Goal: Task Accomplishment & Management: Manage account settings

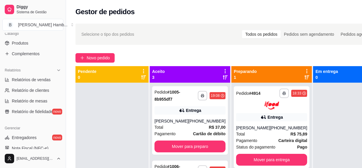
scroll to position [176, 0]
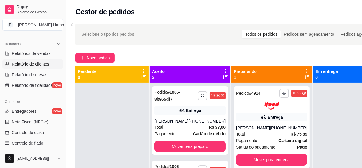
click at [33, 68] on link "Relatório de clientes" at bounding box center [32, 63] width 61 height 9
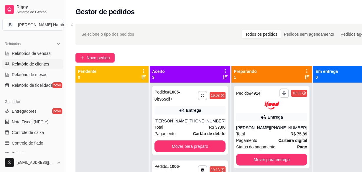
select select "30"
select select "HIGHEST_TOTAL_SPENT_WITH_ORDERS"
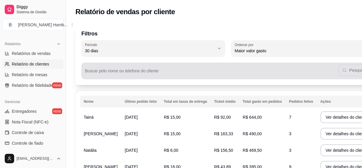
click at [186, 70] on input "Buscar pelo nome ou telefone do cliente" at bounding box center [212, 73] width 254 height 6
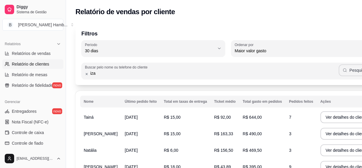
type input "iza"
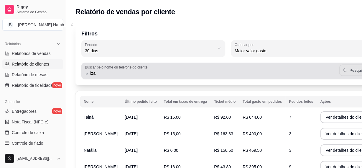
click at [339, 76] on button "Pesquisar" at bounding box center [355, 71] width 32 height 12
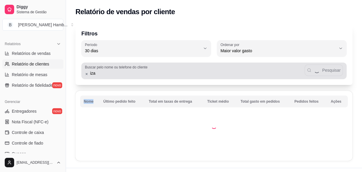
click at [333, 76] on div "iza Pesquisar" at bounding box center [214, 71] width 258 height 12
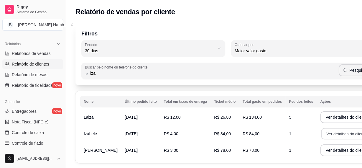
click at [321, 133] on button "Ver detalhes do cliente" at bounding box center [346, 134] width 51 height 12
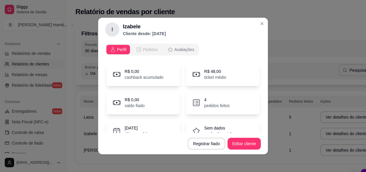
click at [149, 50] on span "Pedidos" at bounding box center [150, 50] width 15 height 6
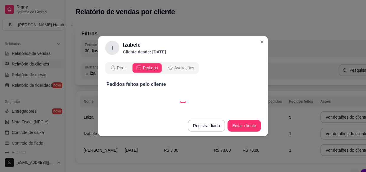
select select "30"
select select "ALL"
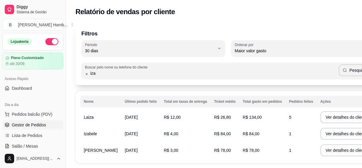
click at [45, 122] on span "Gestor de Pedidos" at bounding box center [29, 125] width 34 height 6
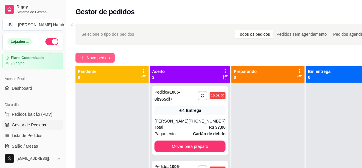
click at [104, 60] on span "Novo pedido" at bounding box center [98, 58] width 23 height 6
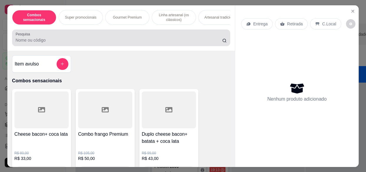
click at [125, 42] on input "Pesquisa" at bounding box center [119, 40] width 207 height 6
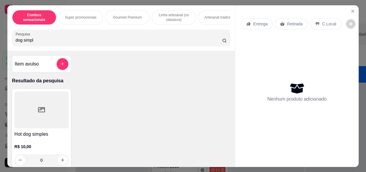
type input "dog simpl"
click at [68, 122] on div "Hot dog simples R$ 10,00 0" at bounding box center [41, 128] width 59 height 79
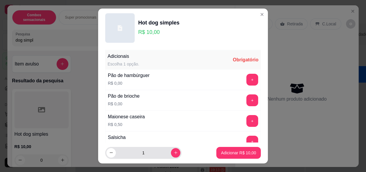
click at [172, 148] on div "1" at bounding box center [143, 153] width 74 height 12
click at [174, 152] on icon "increase-product-quantity" at bounding box center [176, 153] width 4 height 4
type input "2"
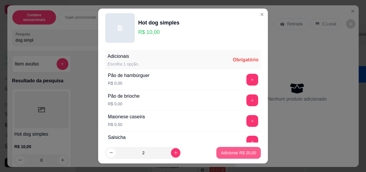
click at [255, 150] on footer "2 Adicionar R$ 20,00" at bounding box center [183, 152] width 170 height 21
click at [247, 79] on button "+" at bounding box center [253, 80] width 12 height 12
click at [252, 154] on button "Adicionar R$ 20,00" at bounding box center [238, 153] width 45 height 12
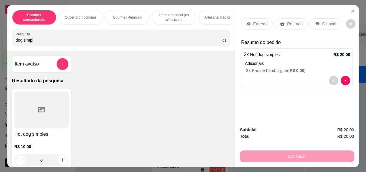
click at [260, 26] on div "Entrega" at bounding box center [257, 23] width 32 height 11
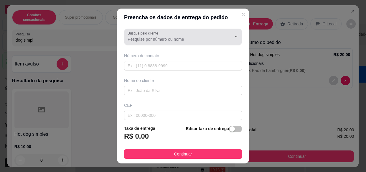
click at [175, 41] on input "Busque pelo cliente" at bounding box center [175, 39] width 94 height 6
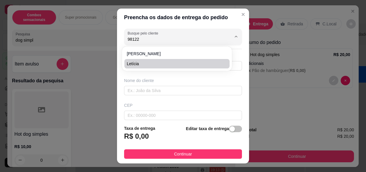
click at [148, 61] on span "Letícia" at bounding box center [174, 64] width 95 height 6
type input "Letícia"
type input "17981226221"
type input "Letícia"
type input "15405020"
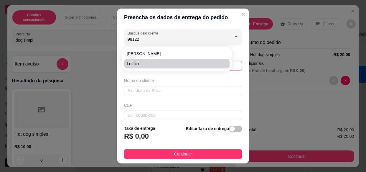
type input "[STREET_ADDRESS][PERSON_NAME]"
type input "425"
type input "[GEOGRAPHIC_DATA]"
type input "Olimpia"
type input "Casa"
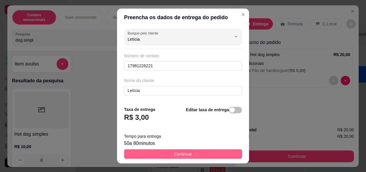
type input "Letícia"
click at [187, 156] on span "Continuar" at bounding box center [183, 154] width 18 height 6
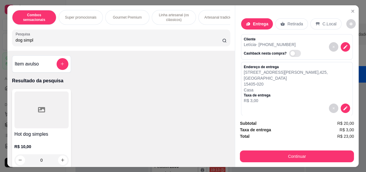
click at [245, 162] on div "Subtotal R$ 20,00 Taxa de entrega R$ 3,00 Total R$ 23,00 Continuar" at bounding box center [297, 141] width 124 height 52
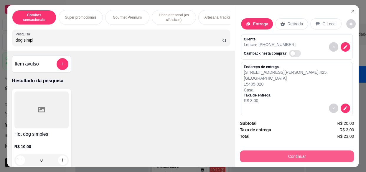
click at [294, 159] on button "Continuar" at bounding box center [297, 156] width 114 height 12
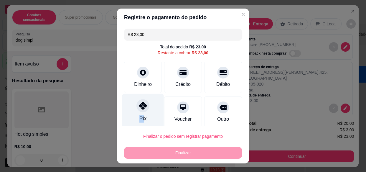
click at [140, 113] on div "Pix" at bounding box center [143, 111] width 42 height 35
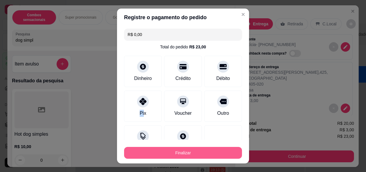
click at [169, 154] on button "Finalizar" at bounding box center [183, 153] width 118 height 12
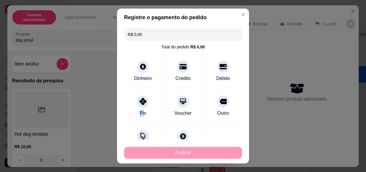
type input "-R$ 23,00"
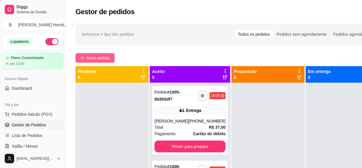
click at [98, 57] on span "Novo pedido" at bounding box center [98, 58] width 23 height 6
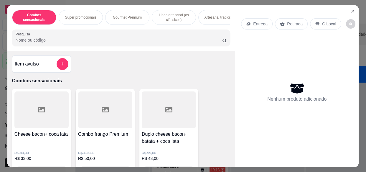
click at [55, 49] on div "Combos sensacionais Super promocionais Gourmet Premium Linha artesanal (os clás…" at bounding box center [121, 27] width 228 height 45
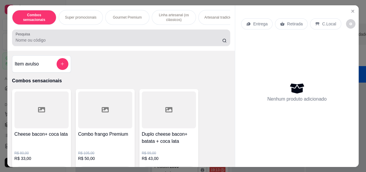
click at [57, 43] on input "Pesquisa" at bounding box center [119, 40] width 207 height 6
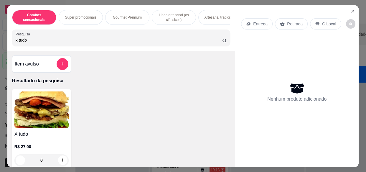
type input "x tudo"
click at [55, 106] on img at bounding box center [41, 109] width 54 height 37
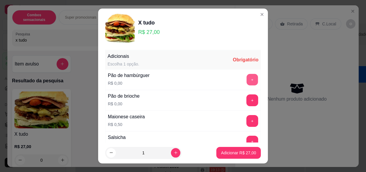
click at [247, 77] on button "+" at bounding box center [253, 80] width 12 height 12
click at [159, 156] on input "1" at bounding box center [143, 153] width 55 height 12
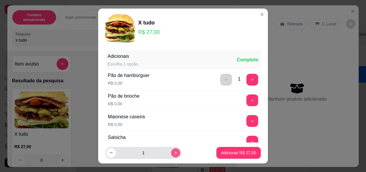
click at [171, 156] on button "increase-product-quantity" at bounding box center [175, 152] width 9 height 9
type input "2"
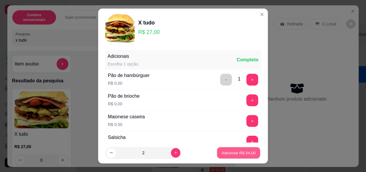
click at [231, 156] on button "Adicionar R$ 54,00" at bounding box center [238, 153] width 43 height 12
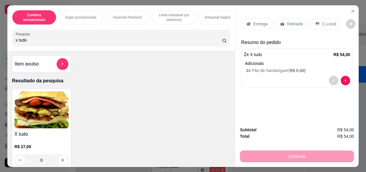
click at [253, 22] on p "Entrega" at bounding box center [260, 24] width 14 height 6
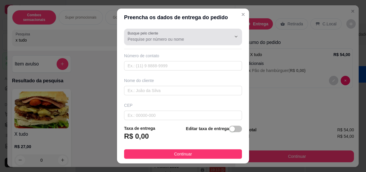
drag, startPoint x: 190, startPoint y: 35, endPoint x: 193, endPoint y: 30, distance: 6.6
click at [190, 35] on div at bounding box center [183, 37] width 111 height 12
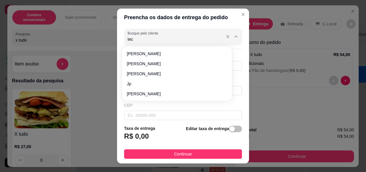
type input "teca"
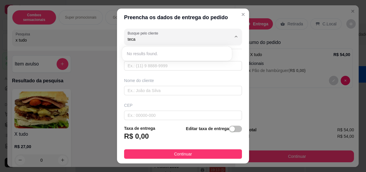
click at [137, 77] on div "Busque pelo cliente teca Número de contato Nome do cliente CEP Rua/[GEOGRAPHIC_…" at bounding box center [183, 73] width 132 height 94
click at [140, 70] on input "text" at bounding box center [183, 65] width 118 height 9
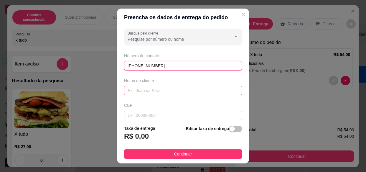
type input "[PHONE_NUMBER]"
click at [139, 90] on input "text" at bounding box center [183, 90] width 118 height 9
type input "tecaaa"
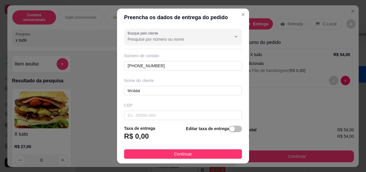
click at [145, 110] on div "CEP" at bounding box center [183, 111] width 122 height 18
click at [145, 111] on input "text" at bounding box center [183, 115] width 118 height 9
type input "15402326"
type input "Rua [PERSON_NAME]"
type input "Jardim Tropical"
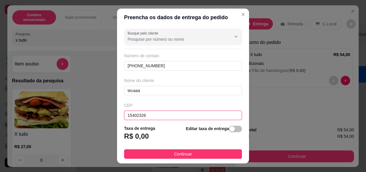
type input "Olímpia"
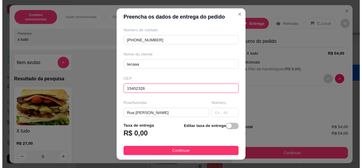
scroll to position [53, 0]
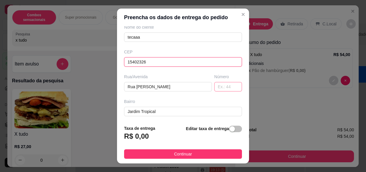
type input "15402326"
click at [222, 88] on input "text" at bounding box center [228, 86] width 28 height 9
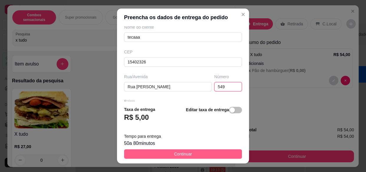
type input "549"
click at [162, 156] on button "Continuar" at bounding box center [183, 153] width 118 height 9
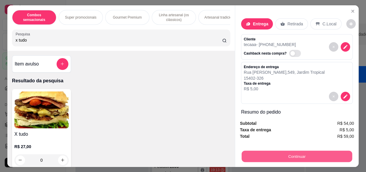
click at [287, 158] on button "Continuar" at bounding box center [297, 156] width 111 height 12
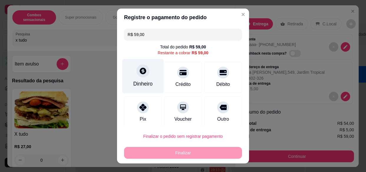
click at [149, 78] on div "Dinheiro" at bounding box center [143, 76] width 42 height 35
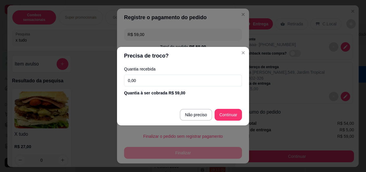
click at [149, 83] on input "0,00" at bounding box center [183, 81] width 118 height 12
click at [149, 84] on input "0,00" at bounding box center [183, 81] width 118 height 12
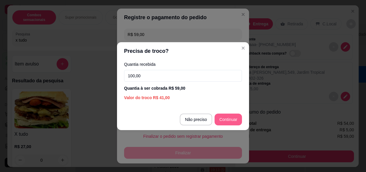
type input "100,00"
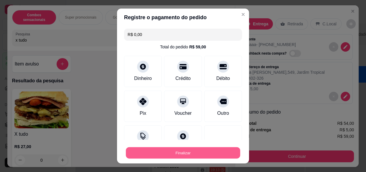
click at [186, 151] on button "Finalizar" at bounding box center [183, 153] width 114 height 12
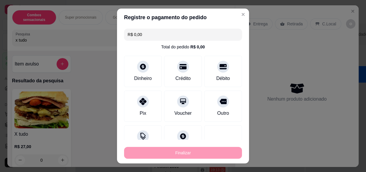
type input "-R$ 59,00"
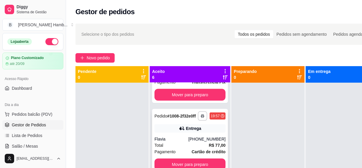
scroll to position [17, 0]
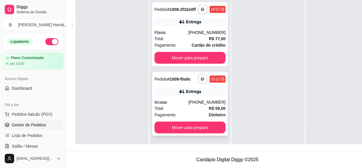
click at [190, 103] on div "[PHONE_NUMBER]" at bounding box center [206, 102] width 37 height 6
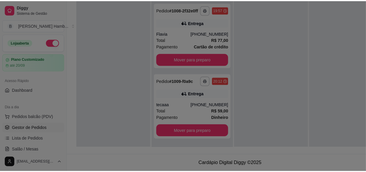
scroll to position [90, 0]
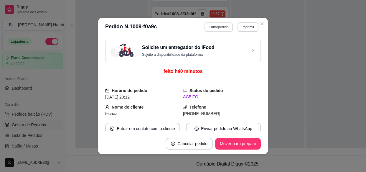
click at [214, 28] on button "Editar pedido" at bounding box center [219, 26] width 28 height 9
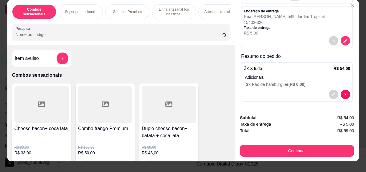
scroll to position [0, 0]
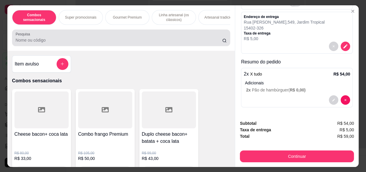
click at [134, 37] on div at bounding box center [121, 38] width 211 height 12
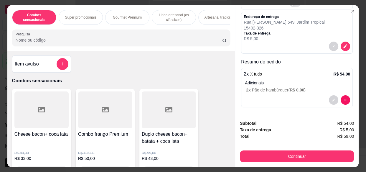
click at [134, 37] on div at bounding box center [121, 38] width 211 height 12
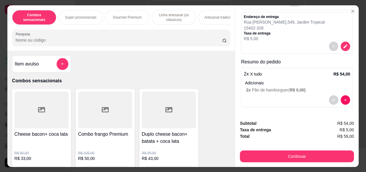
click at [134, 36] on div at bounding box center [121, 38] width 211 height 12
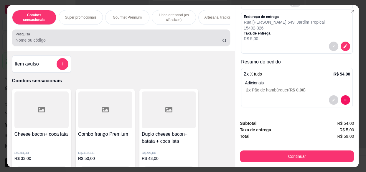
click at [134, 36] on div at bounding box center [121, 38] width 211 height 12
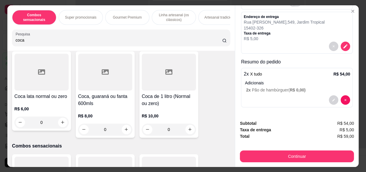
scroll to position [134, 0]
type input "coca"
click at [59, 80] on div at bounding box center [41, 71] width 54 height 37
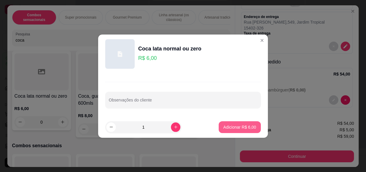
click at [245, 127] on p "Adicionar R$ 6,00" at bounding box center [240, 127] width 33 height 6
type input "1"
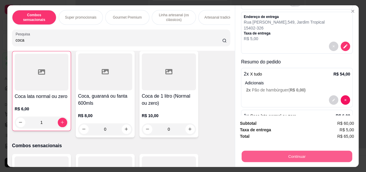
click at [273, 150] on button "Continuar" at bounding box center [297, 156] width 111 height 12
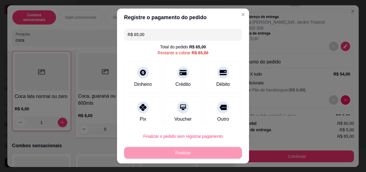
click at [145, 157] on div "Finalizar" at bounding box center [183, 153] width 118 height 12
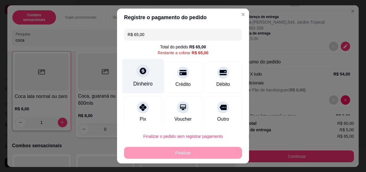
click at [137, 73] on div at bounding box center [143, 71] width 13 height 13
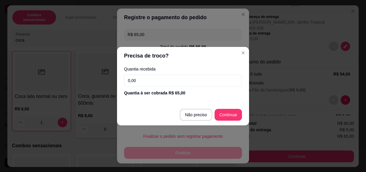
click at [136, 80] on input "0,00" at bounding box center [183, 81] width 118 height 12
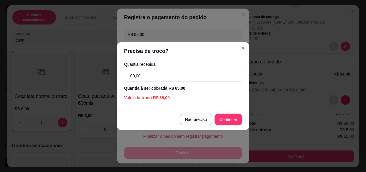
type input "100,00"
type input "R$ 0,00"
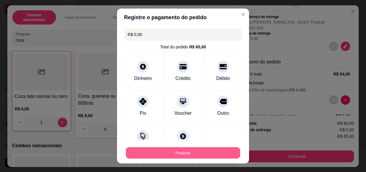
click at [192, 152] on button "Finalizar" at bounding box center [183, 153] width 114 height 12
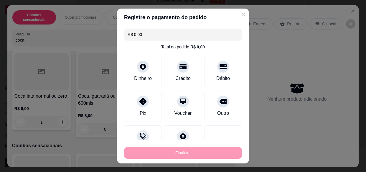
type input "0"
type input "-R$ 65,00"
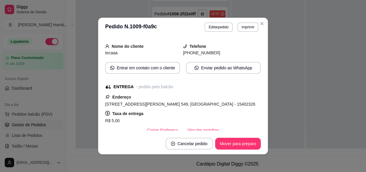
scroll to position [107, 0]
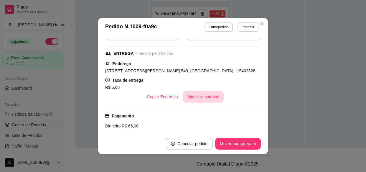
click at [205, 99] on button "Vincular motoboy" at bounding box center [203, 97] width 41 height 12
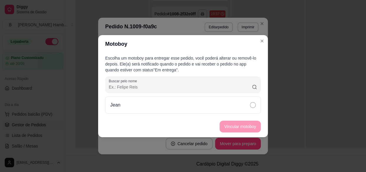
click at [198, 102] on div "Jean" at bounding box center [183, 104] width 156 height 17
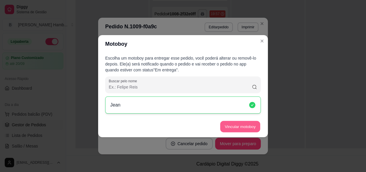
click at [237, 131] on button "Vincular motoboy" at bounding box center [240, 127] width 40 height 12
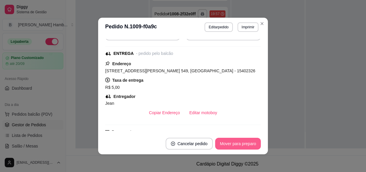
click at [230, 144] on button "Mover para preparo" at bounding box center [238, 144] width 46 height 12
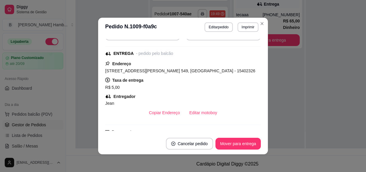
scroll to position [219, 0]
click at [254, 146] on button "Mover para entrega" at bounding box center [238, 144] width 44 height 12
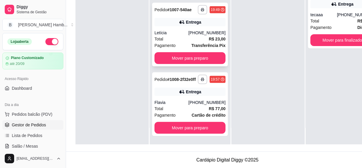
click at [205, 34] on div "[PHONE_NUMBER]" at bounding box center [206, 33] width 37 height 6
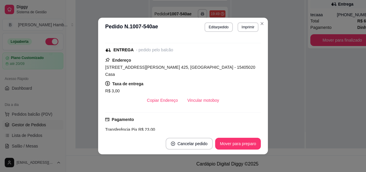
scroll to position [107, 0]
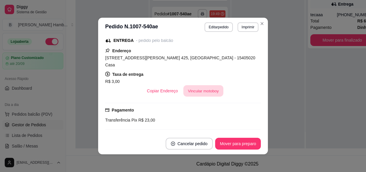
click at [201, 85] on button "Vincular motoboy" at bounding box center [203, 91] width 40 height 12
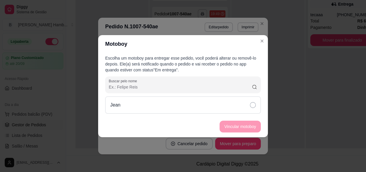
click at [210, 107] on div "Jean" at bounding box center [183, 104] width 156 height 17
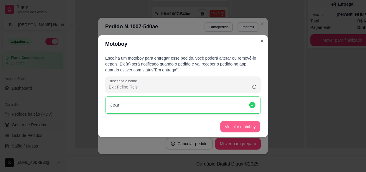
click at [223, 127] on button "Vincular motoboy" at bounding box center [240, 127] width 40 height 12
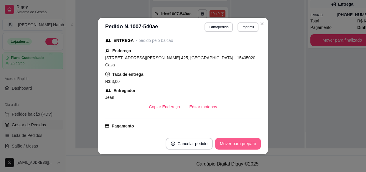
click at [224, 142] on button "Mover para preparo" at bounding box center [238, 144] width 46 height 12
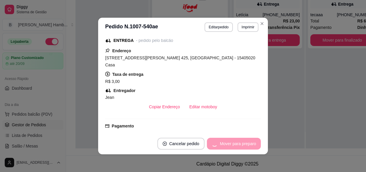
scroll to position [145, 0]
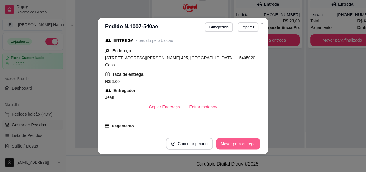
click at [230, 140] on button "Mover para entrega" at bounding box center [238, 144] width 44 height 12
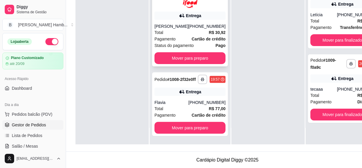
click at [196, 41] on span "Cartão de crédito" at bounding box center [209, 39] width 34 height 6
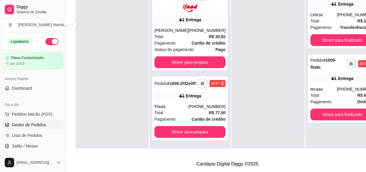
scroll to position [134, 0]
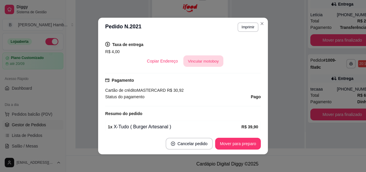
click at [206, 63] on button "Vincular motoboy" at bounding box center [203, 61] width 40 height 12
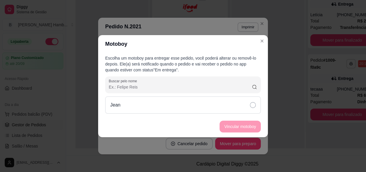
click at [216, 106] on div "Jean" at bounding box center [183, 104] width 156 height 17
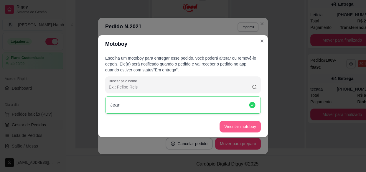
click at [227, 132] on button "Vincular motoboy" at bounding box center [240, 127] width 41 height 12
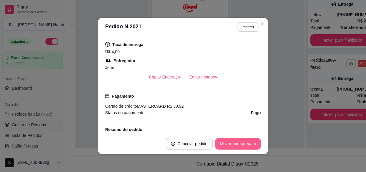
click at [225, 141] on button "Mover para preparo" at bounding box center [238, 144] width 46 height 12
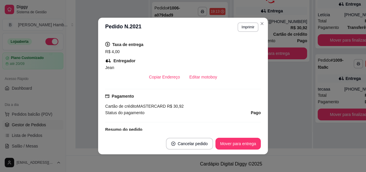
scroll to position [57, 0]
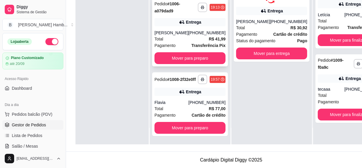
click at [195, 36] on div "Total R$ 41,99" at bounding box center [190, 39] width 71 height 6
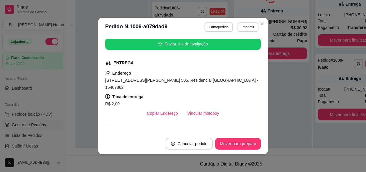
scroll to position [107, 0]
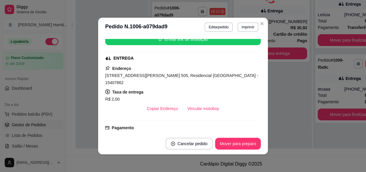
click at [195, 107] on div "Solicite um entregador do iFood Sujeito a disponibilidade da plataforma feito h…" at bounding box center [183, 85] width 156 height 92
click at [198, 105] on button "Vincular motoboy" at bounding box center [203, 109] width 41 height 12
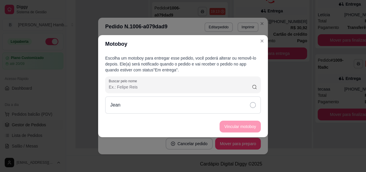
click at [185, 105] on div "Jean" at bounding box center [183, 104] width 156 height 17
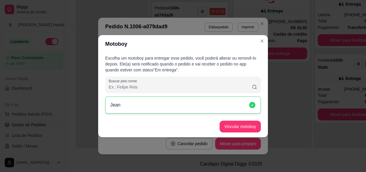
click at [225, 132] on footer "Vincular motoboy" at bounding box center [183, 126] width 170 height 21
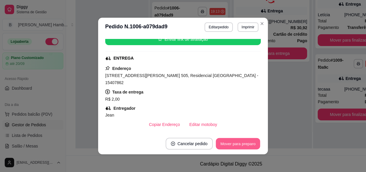
click at [229, 142] on button "Mover para preparo" at bounding box center [238, 144] width 44 height 12
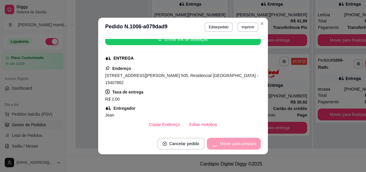
scroll to position [0, 0]
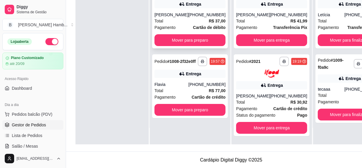
click at [183, 24] on div "Pagamento Cartão de débito" at bounding box center [190, 27] width 71 height 6
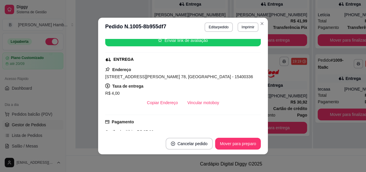
scroll to position [107, 0]
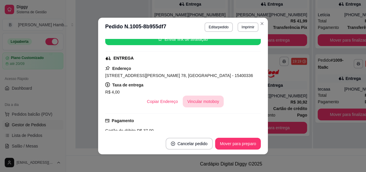
click at [196, 100] on button "Vincular motoboy" at bounding box center [203, 102] width 41 height 12
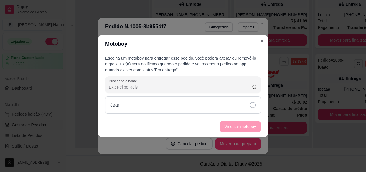
click at [219, 111] on div "Jean" at bounding box center [183, 104] width 156 height 17
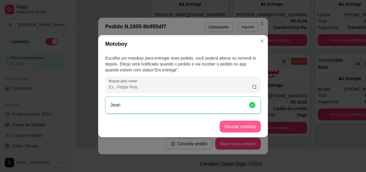
click at [230, 130] on button "Vincular motoboy" at bounding box center [240, 127] width 41 height 12
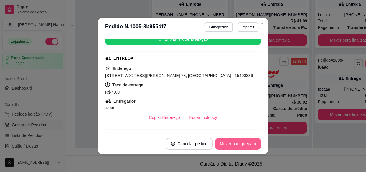
click at [228, 138] on button "Mover para preparo" at bounding box center [238, 144] width 46 height 12
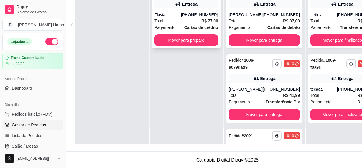
click at [195, 20] on div "Total R$ 77,00" at bounding box center [187, 21] width 64 height 6
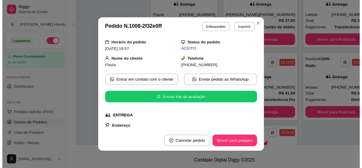
scroll to position [161, 0]
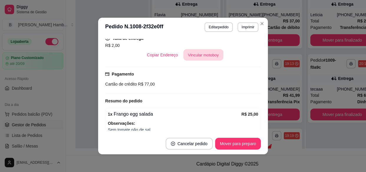
click at [207, 49] on button "Vincular motoboy" at bounding box center [203, 55] width 40 height 12
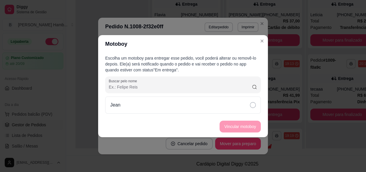
click at [205, 115] on div "Escolha um motoboy para entregar esse pedido, você poderá alterar ou removê-lo …" at bounding box center [183, 84] width 170 height 63
click at [227, 114] on div "Escolha um motoboy para entregar esse pedido, você poderá alterar ou removê-lo …" at bounding box center [183, 84] width 170 height 63
click at [242, 116] on footer "Vincular motoboy" at bounding box center [183, 126] width 170 height 21
click at [244, 110] on div "Jean" at bounding box center [183, 104] width 156 height 17
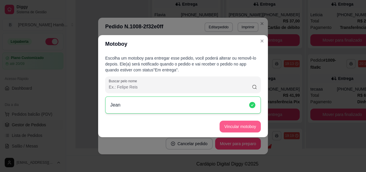
click at [244, 128] on button "Vincular motoboy" at bounding box center [240, 127] width 41 height 12
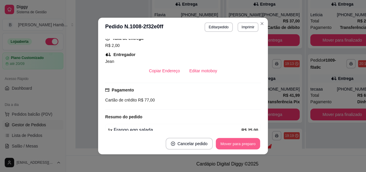
click at [241, 142] on button "Mover para preparo" at bounding box center [238, 144] width 44 height 12
click at [252, 145] on button "Mover para entrega" at bounding box center [238, 144] width 45 height 12
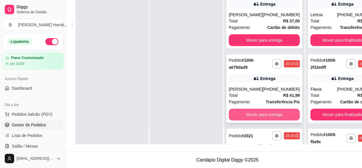
click at [255, 113] on button "Mover para entrega" at bounding box center [264, 115] width 71 height 12
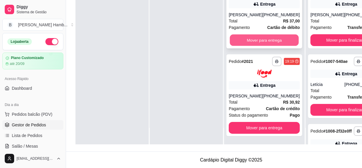
click at [268, 42] on button "Mover para entrega" at bounding box center [264, 41] width 69 height 12
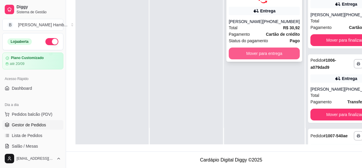
click at [267, 53] on button "Mover para entrega" at bounding box center [264, 53] width 71 height 12
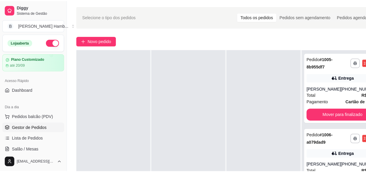
scroll to position [27, 0]
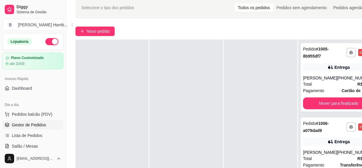
click at [74, 83] on div "**********" at bounding box center [227, 104] width 323 height 221
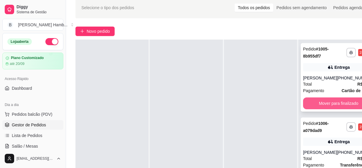
click at [338, 98] on button "Mover para finalizado" at bounding box center [338, 103] width 71 height 12
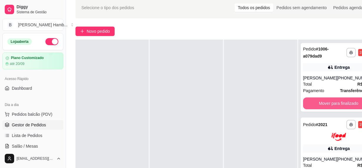
click at [335, 102] on button "Mover para finalizado" at bounding box center [338, 103] width 71 height 12
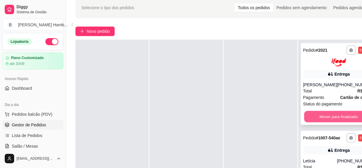
click at [327, 115] on button "Mover para finalizado" at bounding box center [338, 117] width 69 height 12
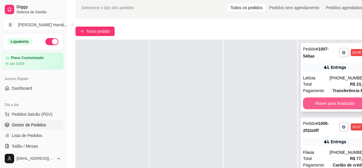
click at [326, 105] on button "Mover para finalizado" at bounding box center [335, 103] width 64 height 12
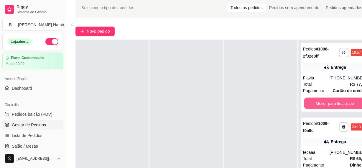
click at [326, 105] on button "Mover para finalizado" at bounding box center [335, 104] width 62 height 12
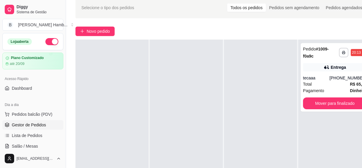
click at [295, 131] on div at bounding box center [260, 124] width 73 height 168
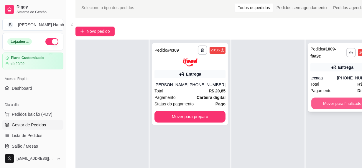
click at [336, 98] on button "Mover para finalizado" at bounding box center [342, 104] width 62 height 12
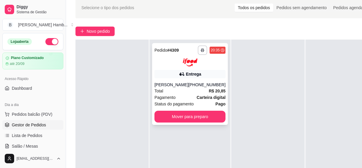
click at [182, 88] on div "[PERSON_NAME]" at bounding box center [172, 85] width 34 height 6
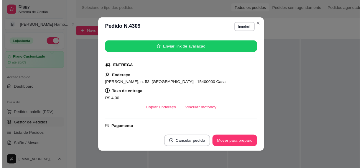
scroll to position [134, 0]
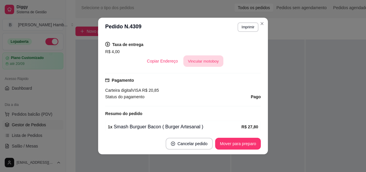
click at [190, 62] on button "Vincular motoboy" at bounding box center [203, 61] width 40 height 12
click at [231, 94] on div "Escolha um motoboy para entregar esse pedido, você poderá alterar ou removê-lo …" at bounding box center [183, 83] width 170 height 63
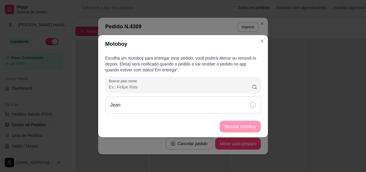
click at [230, 104] on div "Jean" at bounding box center [183, 104] width 156 height 17
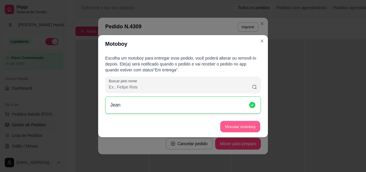
click at [234, 121] on button "Vincular motoboy" at bounding box center [240, 127] width 40 height 12
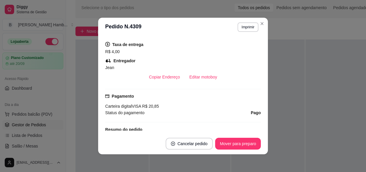
click at [264, 42] on div "feito há 3 minutos Horário do pedido [DATE] 20:35 Status do pedido ACEITO Nome …" at bounding box center [183, 85] width 170 height 96
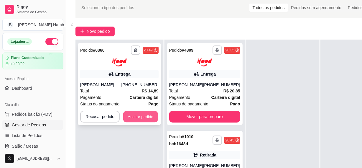
click at [132, 119] on button "Aceitar pedido" at bounding box center [140, 117] width 35 height 12
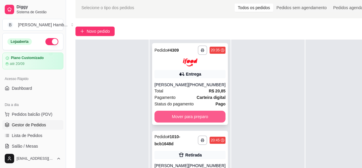
click at [193, 122] on button "Mover para preparo" at bounding box center [190, 117] width 71 height 12
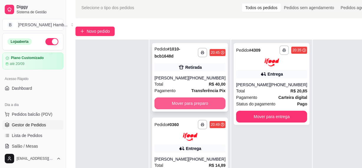
click at [202, 109] on button "Mover para preparo" at bounding box center [190, 103] width 71 height 12
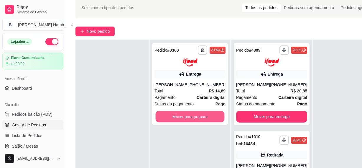
click at [202, 116] on button "Mover para preparo" at bounding box center [190, 117] width 69 height 12
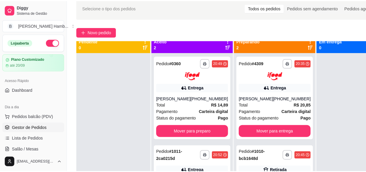
scroll to position [0, 0]
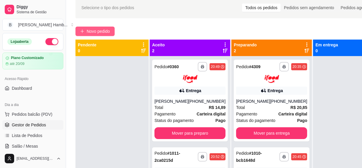
click at [85, 27] on button "Novo pedido" at bounding box center [95, 31] width 39 height 9
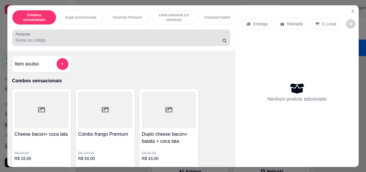
click at [89, 40] on input "Pesquisa" at bounding box center [119, 40] width 207 height 6
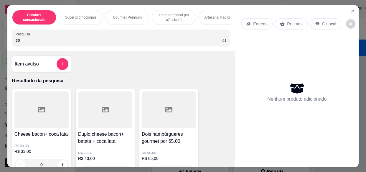
type input "e"
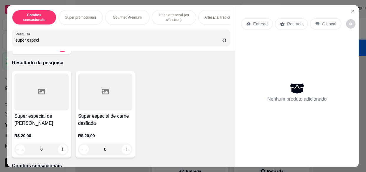
scroll to position [27, 0]
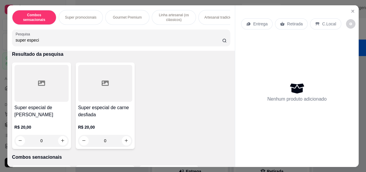
type input "super especi"
click at [94, 87] on div at bounding box center [105, 83] width 54 height 37
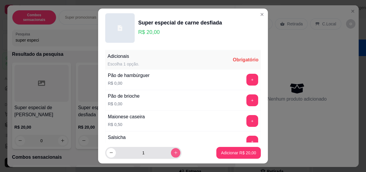
click at [171, 149] on button "increase-product-quantity" at bounding box center [175, 152] width 9 height 9
type input "5"
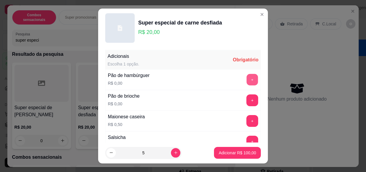
click at [247, 81] on button "+" at bounding box center [253, 80] width 12 height 12
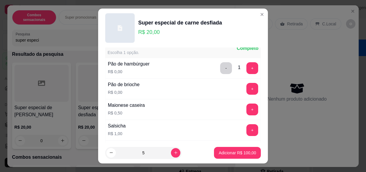
scroll to position [0, 0]
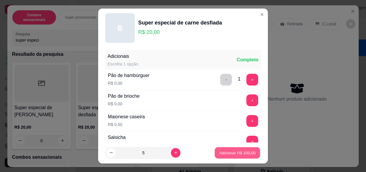
click at [236, 151] on p "Adicionar R$ 100,00" at bounding box center [237, 153] width 36 height 6
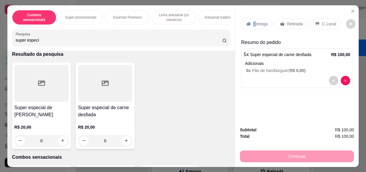
click at [253, 24] on p "Entrega" at bounding box center [260, 24] width 14 height 6
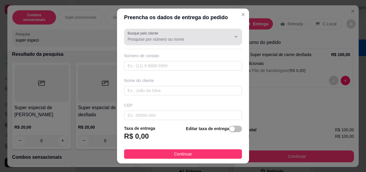
click at [154, 41] on input "Busque pelo cliente" at bounding box center [175, 39] width 94 height 6
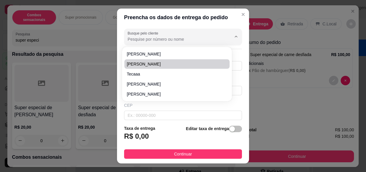
click at [158, 132] on div "Taxa de entrega R$ 0,00 Editar taxa de entrega" at bounding box center [183, 134] width 118 height 19
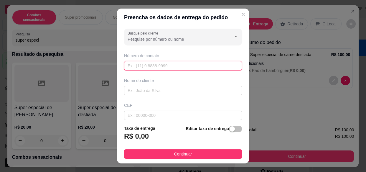
click at [176, 66] on input "text" at bounding box center [183, 65] width 118 height 9
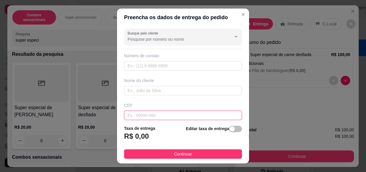
click at [160, 117] on input "text" at bounding box center [183, 115] width 118 height 9
type input "15406004"
type input "Rua Professor [PERSON_NAME]"
type input "[GEOGRAPHIC_DATA]"
type input "Olímpia"
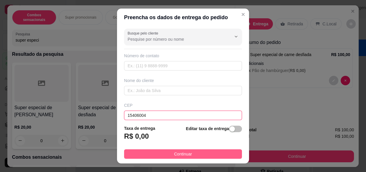
type input "15406004"
click at [163, 152] on button "Continuar" at bounding box center [183, 153] width 118 height 9
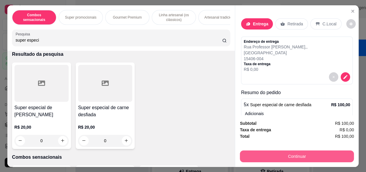
click at [276, 154] on button "Continuar" at bounding box center [297, 156] width 114 height 12
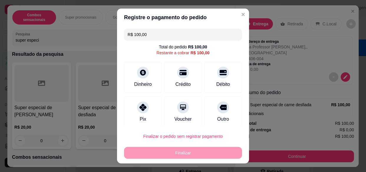
click at [232, 16] on header "Registre o pagamento do pedido" at bounding box center [183, 18] width 132 height 18
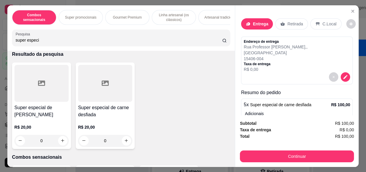
click at [253, 21] on p "Entrega" at bounding box center [260, 24] width 15 height 6
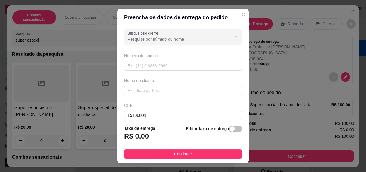
scroll to position [80, 0]
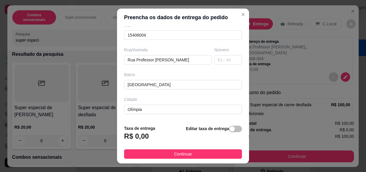
click at [232, 60] on div "Número" at bounding box center [228, 56] width 30 height 18
click at [227, 59] on input "text" at bounding box center [228, 59] width 28 height 9
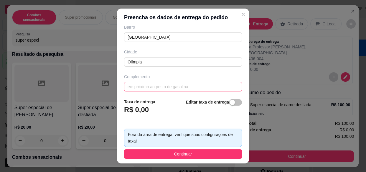
scroll to position [130, 0]
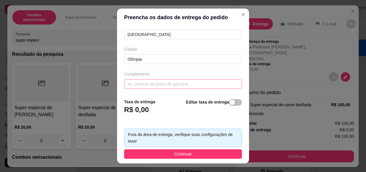
type input "77A"
click at [169, 81] on input "text" at bounding box center [183, 83] width 118 height 9
click at [151, 79] on input "casa ce portal verde" at bounding box center [183, 83] width 118 height 9
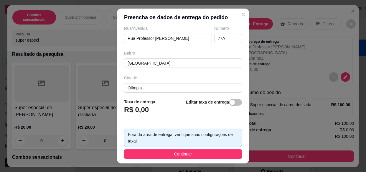
scroll to position [77, 0]
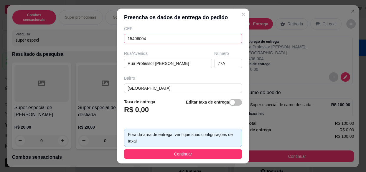
type input "casa ce portao verde"
click at [137, 37] on input "15406004" at bounding box center [183, 38] width 118 height 9
click at [229, 99] on span "button" at bounding box center [235, 102] width 13 height 6
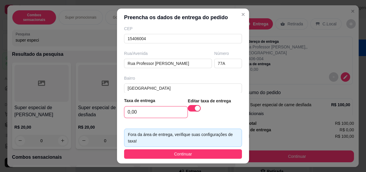
click at [157, 111] on input "0,00" at bounding box center [155, 111] width 63 height 11
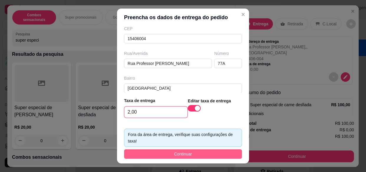
type input "2,00"
click at [137, 151] on button "Continuar" at bounding box center [183, 153] width 118 height 9
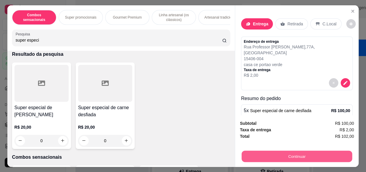
click at [260, 155] on button "Continuar" at bounding box center [297, 156] width 111 height 12
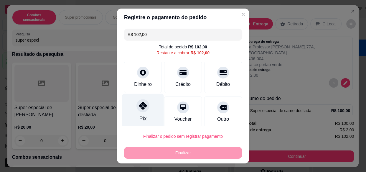
click at [144, 110] on div "Pix" at bounding box center [143, 111] width 42 height 35
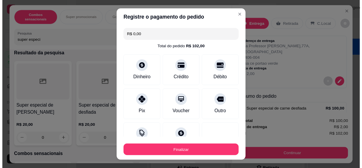
scroll to position [10, 0]
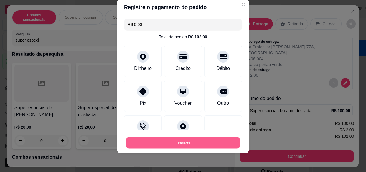
click at [165, 138] on button "Finalizar" at bounding box center [183, 143] width 114 height 12
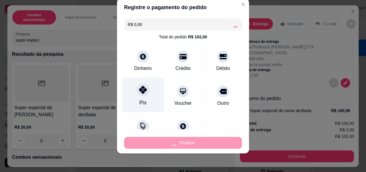
type input "-R$ 102,00"
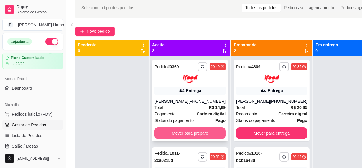
click at [199, 129] on button "Mover para preparo" at bounding box center [190, 133] width 71 height 12
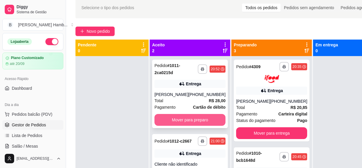
click at [199, 122] on button "Mover para preparo" at bounding box center [190, 120] width 71 height 12
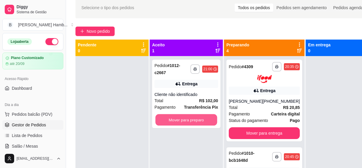
click at [199, 122] on button "Mover para preparo" at bounding box center [186, 120] width 62 height 12
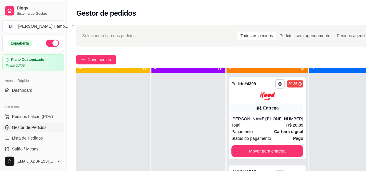
scroll to position [17, 0]
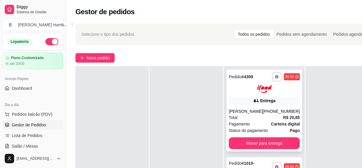
click at [281, 112] on div "[PHONE_NUMBER]" at bounding box center [281, 111] width 37 height 6
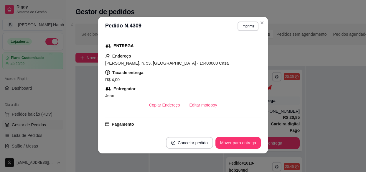
scroll to position [107, 0]
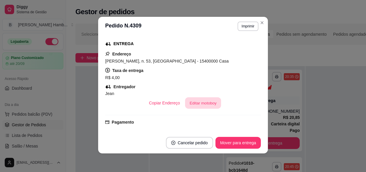
click at [192, 106] on button "Editar motoboy" at bounding box center [203, 103] width 36 height 12
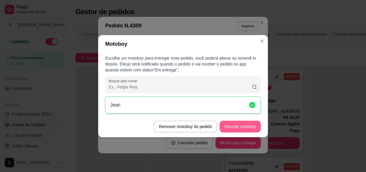
click at [254, 128] on button "Vincular motoboy" at bounding box center [240, 127] width 41 height 12
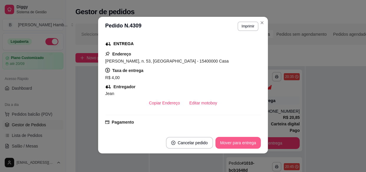
click at [250, 139] on button "Mover para entrega" at bounding box center [238, 143] width 45 height 12
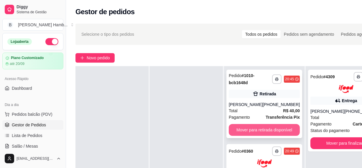
click at [257, 107] on div "[PERSON_NAME]" at bounding box center [246, 104] width 34 height 6
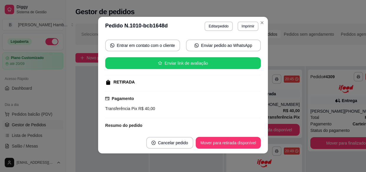
scroll to position [124, 0]
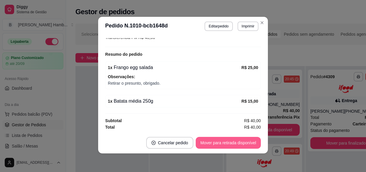
click at [213, 140] on button "Mover para retirada disponível" at bounding box center [228, 143] width 65 height 12
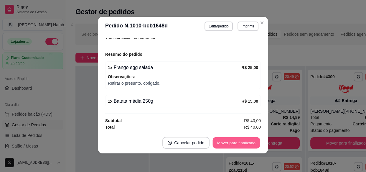
click at [252, 146] on button "Mover para finalizado" at bounding box center [236, 143] width 47 height 12
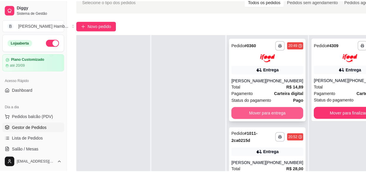
scroll to position [53, 0]
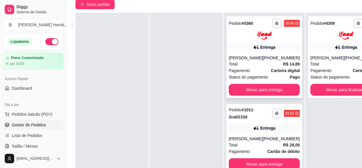
click at [239, 57] on div "[PERSON_NAME]" at bounding box center [246, 58] width 34 height 6
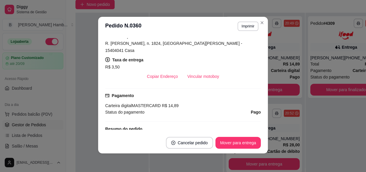
scroll to position [134, 0]
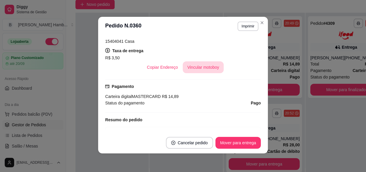
click at [199, 61] on button "Vincular motoboy" at bounding box center [203, 67] width 41 height 12
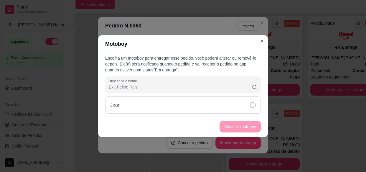
click at [205, 101] on div "Jean" at bounding box center [183, 104] width 156 height 17
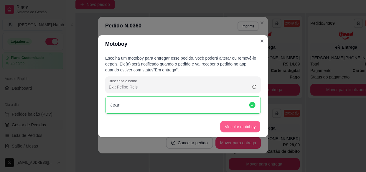
click at [242, 126] on button "Vincular motoboy" at bounding box center [240, 127] width 40 height 12
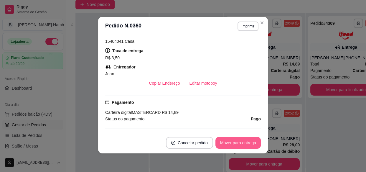
click at [246, 143] on button "Mover para entrega" at bounding box center [238, 143] width 45 height 12
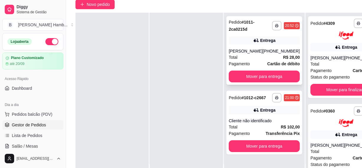
click at [245, 53] on div "[PERSON_NAME]" at bounding box center [246, 51] width 34 height 6
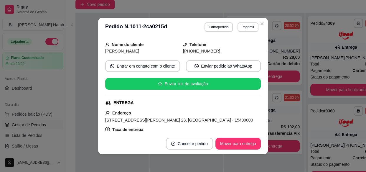
scroll to position [109, 0]
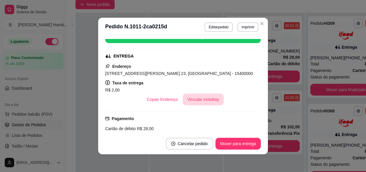
click at [196, 97] on button "Vincular motoboy" at bounding box center [203, 99] width 41 height 12
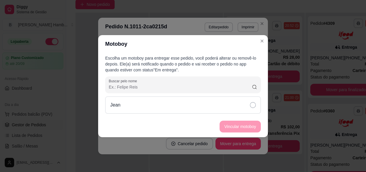
click at [199, 106] on div "Jean" at bounding box center [183, 104] width 156 height 17
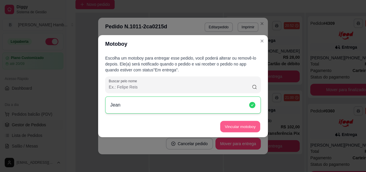
click at [240, 125] on button "Vincular motoboy" at bounding box center [240, 127] width 40 height 12
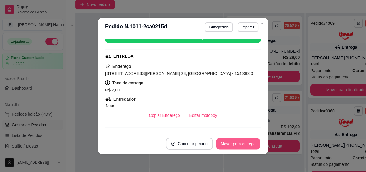
click at [239, 138] on button "Mover para entrega" at bounding box center [238, 144] width 44 height 12
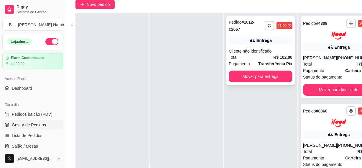
click at [258, 63] on div "Pagamento Transferência Pix" at bounding box center [261, 63] width 64 height 6
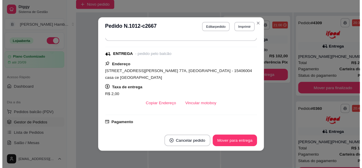
scroll to position [80, 0]
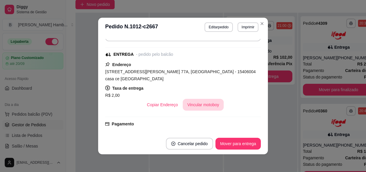
click at [208, 106] on button "Vincular motoboy" at bounding box center [203, 105] width 41 height 12
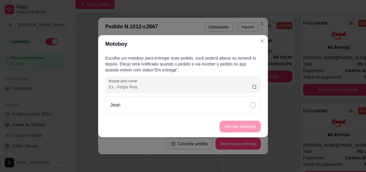
drag, startPoint x: 204, startPoint y: 100, endPoint x: 216, endPoint y: 124, distance: 26.6
click at [205, 100] on div "Jean" at bounding box center [183, 104] width 156 height 17
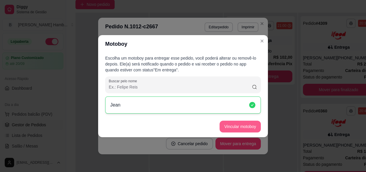
click at [233, 129] on button "Vincular motoboy" at bounding box center [240, 127] width 41 height 12
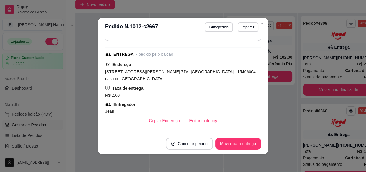
click at [260, 43] on div "Solicite um entregador do iFood Sujeito a disponibilidade da plataforma feito h…" at bounding box center [183, 85] width 170 height 96
click at [239, 141] on button "Mover para entrega" at bounding box center [238, 144] width 44 height 12
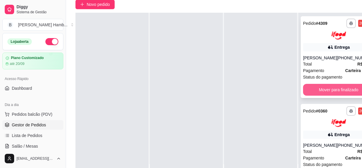
click at [322, 95] on button "Mover para finalizado" at bounding box center [338, 90] width 71 height 12
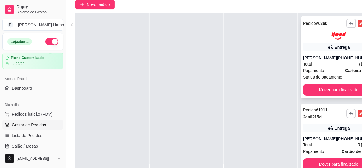
click at [322, 95] on div "Mover para finalizado" at bounding box center [338, 90] width 71 height 12
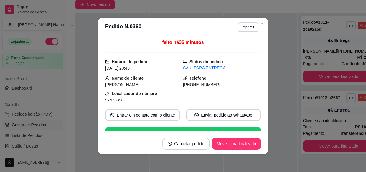
drag, startPoint x: 235, startPoint y: 150, endPoint x: 261, endPoint y: 138, distance: 28.0
click at [235, 150] on footer "Cancelar pedido Mover para finalizado" at bounding box center [183, 143] width 170 height 21
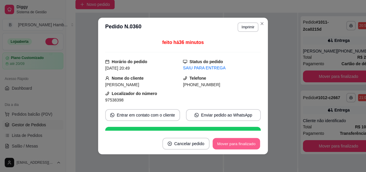
click at [256, 141] on button "Mover para finalizado" at bounding box center [236, 144] width 47 height 12
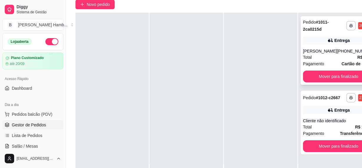
click at [310, 72] on button "Mover para finalizado" at bounding box center [338, 76] width 71 height 12
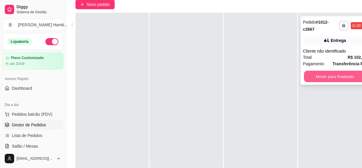
click at [310, 74] on button "Mover para finalizado" at bounding box center [335, 77] width 62 height 12
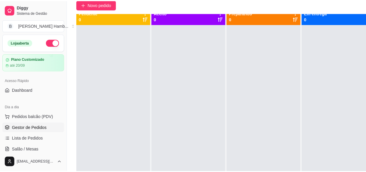
scroll to position [0, 0]
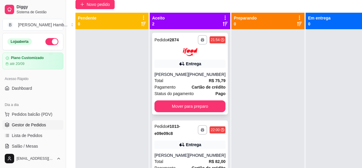
click at [184, 99] on div "**********" at bounding box center [190, 74] width 76 height 82
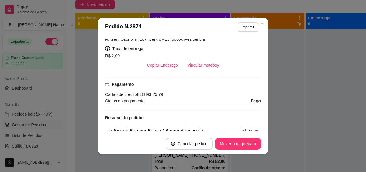
scroll to position [134, 0]
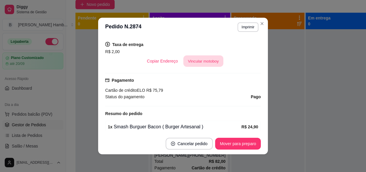
click at [198, 65] on button "Vincular motoboy" at bounding box center [203, 61] width 40 height 12
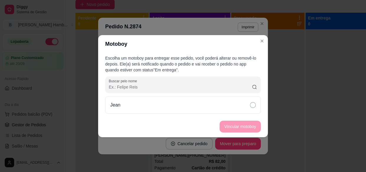
click at [219, 115] on div "Escolha um motoboy para entregar esse pedido, você poderá alterar ou removê-lo …" at bounding box center [183, 84] width 170 height 63
click at [230, 105] on div "Jean" at bounding box center [183, 104] width 156 height 17
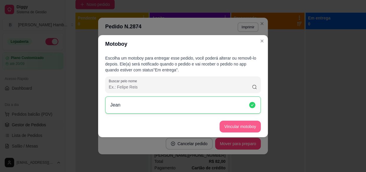
click at [240, 132] on button "Vincular motoboy" at bounding box center [240, 127] width 41 height 12
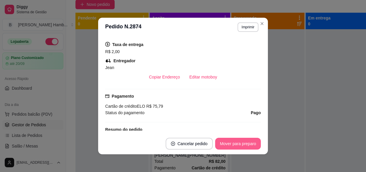
click at [245, 145] on button "Mover para preparo" at bounding box center [238, 144] width 46 height 12
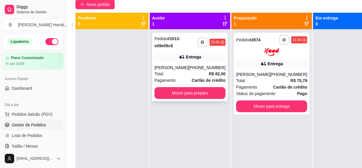
click at [195, 77] on div "Total R$ 82,00" at bounding box center [190, 73] width 71 height 6
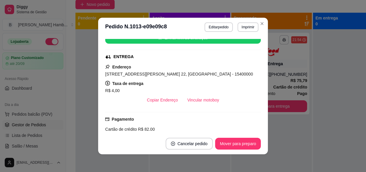
scroll to position [109, 0]
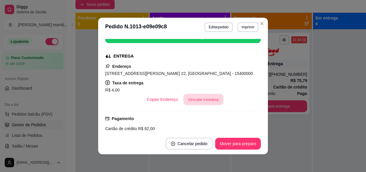
click at [186, 101] on button "Vincular motoboy" at bounding box center [203, 100] width 40 height 12
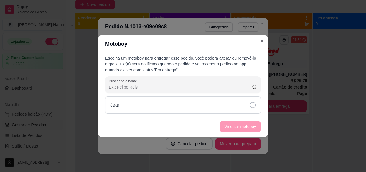
click at [195, 111] on div "Jean" at bounding box center [183, 104] width 156 height 17
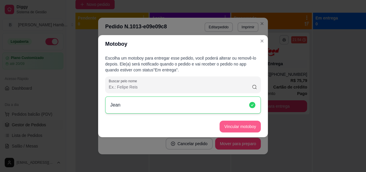
click at [229, 126] on button "Vincular motoboy" at bounding box center [240, 127] width 41 height 12
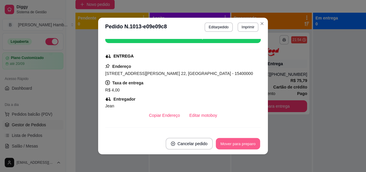
click at [227, 141] on button "Mover para preparo" at bounding box center [238, 144] width 44 height 12
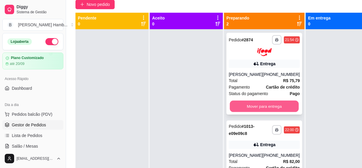
click at [265, 103] on button "Mover para entrega" at bounding box center [264, 106] width 69 height 12
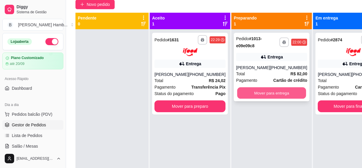
click at [261, 99] on button "Mover para entrega" at bounding box center [271, 93] width 69 height 12
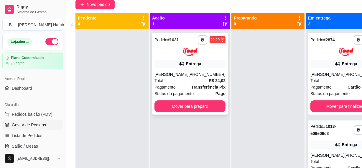
click at [164, 78] on div "Total R$ 24,02" at bounding box center [190, 80] width 71 height 6
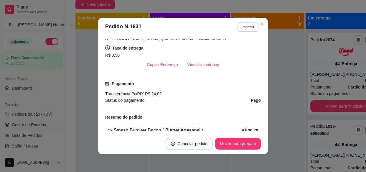
scroll to position [134, 0]
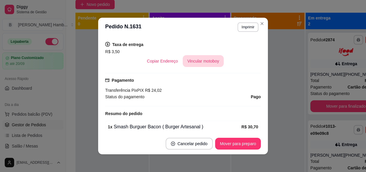
click at [199, 56] on button "Vincular motoboy" at bounding box center [203, 61] width 41 height 12
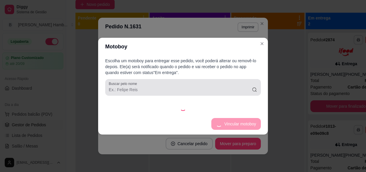
click at [212, 93] on div "Escolha um motoboy para entregar esse pedido, você poderá alterar ou removê-lo …" at bounding box center [183, 84] width 170 height 58
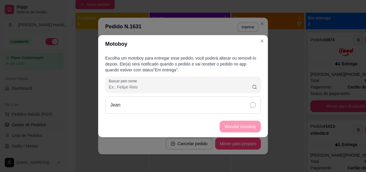
click at [221, 111] on div "Jean" at bounding box center [183, 104] width 156 height 17
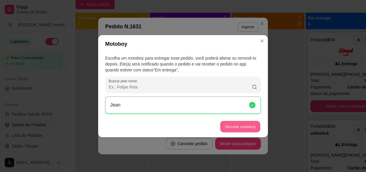
click at [232, 126] on button "Vincular motoboy" at bounding box center [240, 127] width 40 height 12
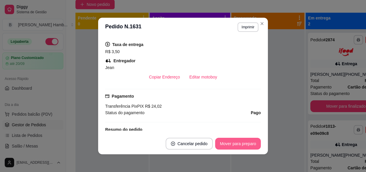
click at [238, 144] on button "Mover para preparo" at bounding box center [238, 144] width 46 height 12
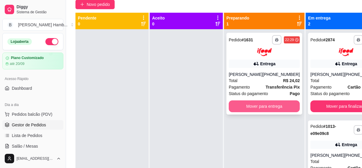
click at [264, 105] on button "Mover para entrega" at bounding box center [264, 106] width 71 height 12
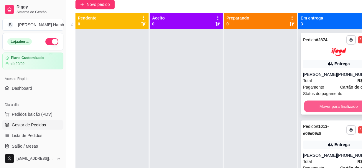
click at [344, 103] on button "Mover para finalizado" at bounding box center [338, 106] width 69 height 12
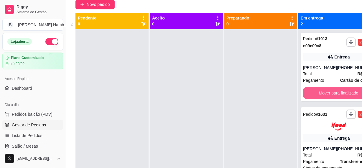
click at [344, 99] on button "Mover para finalizado" at bounding box center [338, 93] width 71 height 12
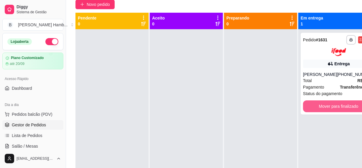
click at [344, 103] on button "Mover para finalizado" at bounding box center [338, 106] width 71 height 12
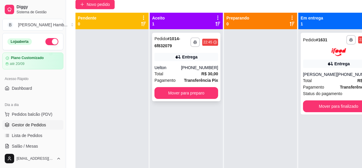
click at [193, 78] on strong "Transferência Pix" at bounding box center [201, 80] width 34 height 5
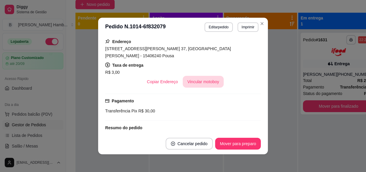
click at [206, 77] on button "Vincular motoboy" at bounding box center [203, 82] width 41 height 12
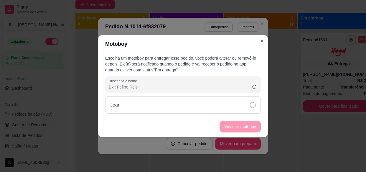
click at [233, 109] on div "Jean" at bounding box center [183, 104] width 156 height 17
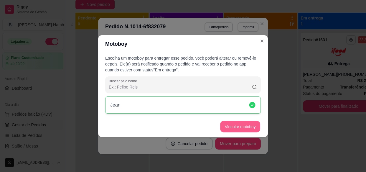
click at [234, 126] on button "Vincular motoboy" at bounding box center [240, 127] width 40 height 12
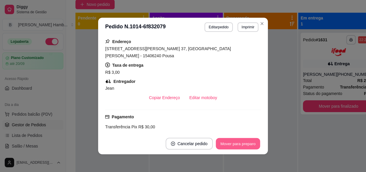
click at [235, 144] on button "Mover para preparo" at bounding box center [238, 144] width 44 height 12
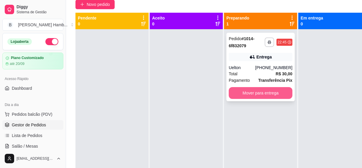
click at [254, 96] on button "Mover para entrega" at bounding box center [261, 93] width 64 height 12
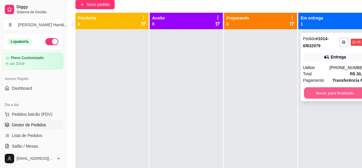
click at [319, 91] on button "Mover para finalizado" at bounding box center [335, 93] width 62 height 12
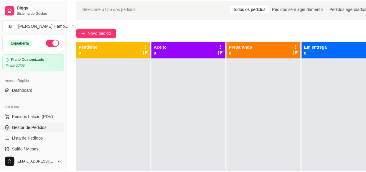
scroll to position [0, 0]
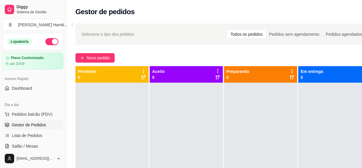
click at [166, 137] on div at bounding box center [186, 167] width 73 height 168
click at [97, 61] on span "Novo pedido" at bounding box center [98, 58] width 23 height 6
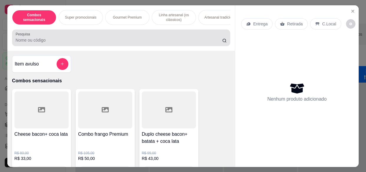
click at [96, 43] on input "Pesquisa" at bounding box center [119, 40] width 207 height 6
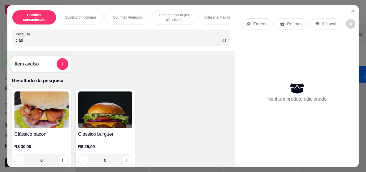
type input "clás"
click at [111, 117] on img at bounding box center [105, 109] width 54 height 37
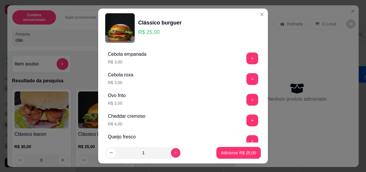
scroll to position [188, 0]
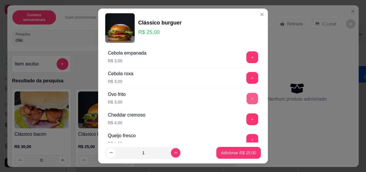
click at [247, 97] on button "+" at bounding box center [253, 99] width 12 height 12
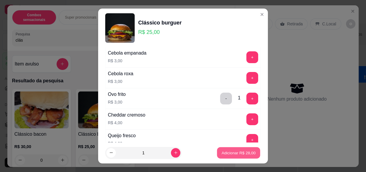
click at [224, 153] on p "Adicionar R$ 28,00" at bounding box center [239, 153] width 34 height 6
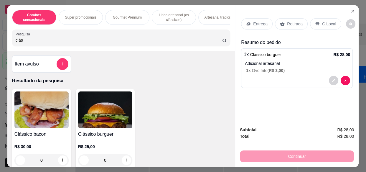
click at [260, 155] on div "Continuar" at bounding box center [297, 155] width 114 height 13
click at [255, 21] on p "Entrega" at bounding box center [260, 24] width 14 height 6
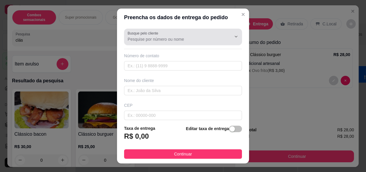
click at [157, 38] on input "Busque pelo cliente" at bounding box center [175, 39] width 94 height 6
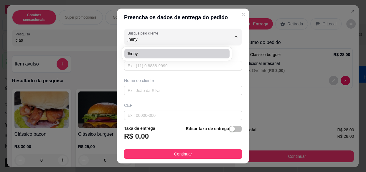
click at [147, 53] on span "Jheny" at bounding box center [174, 54] width 95 height 6
type input "Jheny"
type input "17992487040"
type input "Jheny"
type input "15407637"
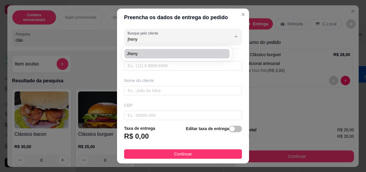
type input "[GEOGRAPHIC_DATA][PERSON_NAME]"
type input "1300"
type input "Menina Moça II"
type input "Olímpia"
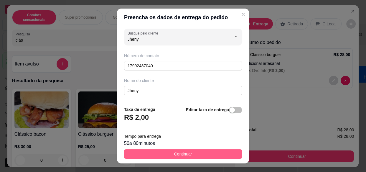
type input "Jheny"
click at [174, 153] on span "Continuar" at bounding box center [183, 154] width 18 height 6
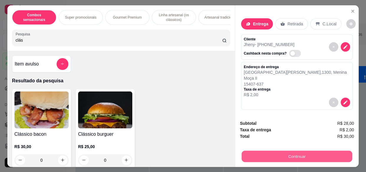
click at [278, 150] on button "Continuar" at bounding box center [297, 156] width 111 height 12
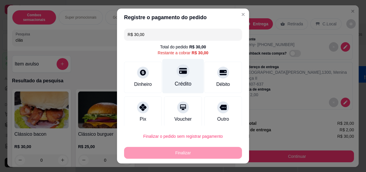
click at [170, 73] on div "Crédito" at bounding box center [184, 76] width 42 height 35
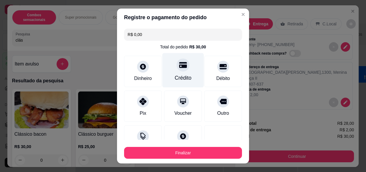
click at [166, 73] on div "Crédito" at bounding box center [184, 70] width 42 height 35
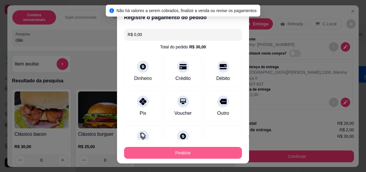
click at [200, 150] on button "Finalizar" at bounding box center [183, 153] width 118 height 12
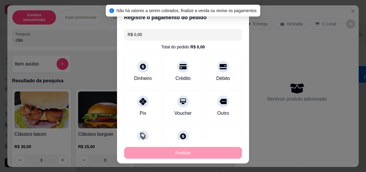
type input "-R$ 30,00"
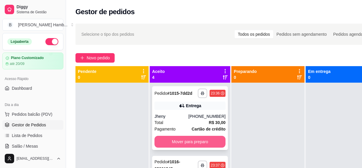
click at [167, 144] on button "Mover para preparo" at bounding box center [190, 142] width 71 height 12
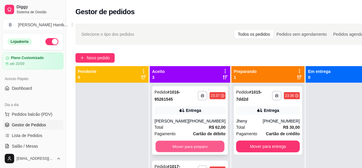
click at [210, 142] on button "Mover para preparo" at bounding box center [190, 147] width 69 height 12
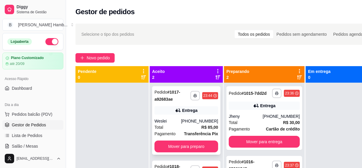
click at [206, 153] on div "**********" at bounding box center [186, 120] width 68 height 68
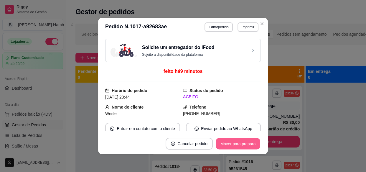
click at [237, 142] on button "Mover para preparo" at bounding box center [238, 144] width 44 height 12
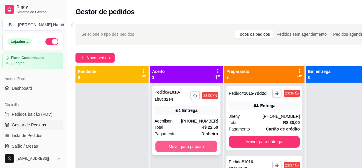
click at [201, 147] on button "Mover para preparo" at bounding box center [186, 147] width 62 height 12
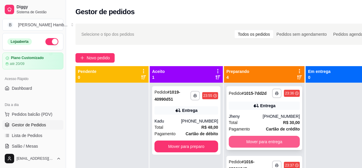
click at [236, 143] on button "Mover para entrega" at bounding box center [264, 142] width 71 height 12
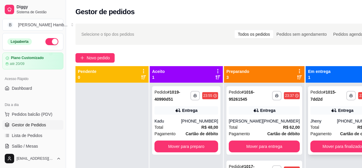
click at [334, 127] on div "Total R$ 30,00" at bounding box center [343, 127] width 64 height 6
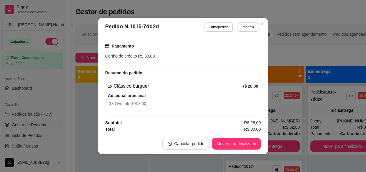
scroll to position [165, 0]
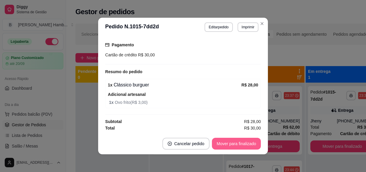
click at [238, 145] on button "Mover para finalizado" at bounding box center [236, 144] width 49 height 12
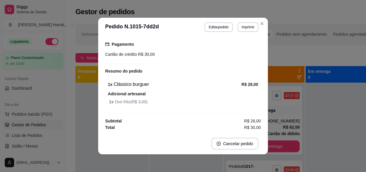
scroll to position [146, 0]
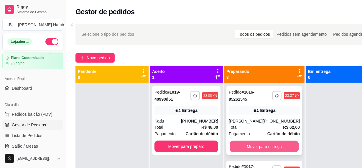
click at [245, 150] on button "Mover para entrega" at bounding box center [264, 147] width 69 height 12
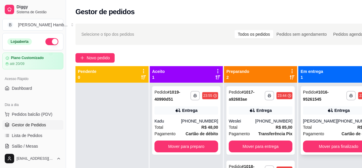
click at [312, 114] on div "Entrega" at bounding box center [338, 110] width 71 height 8
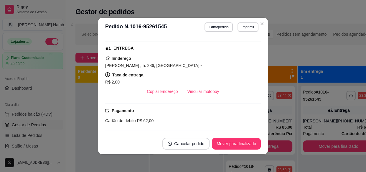
scroll to position [134, 0]
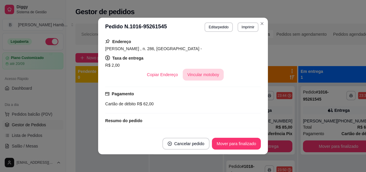
click at [195, 77] on button "Vincular motoboy" at bounding box center [203, 75] width 41 height 12
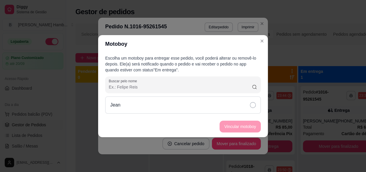
click at [232, 102] on div "Jean" at bounding box center [183, 104] width 156 height 17
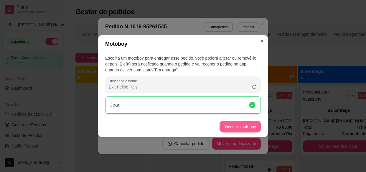
click at [245, 124] on button "Vincular motoboy" at bounding box center [240, 127] width 41 height 12
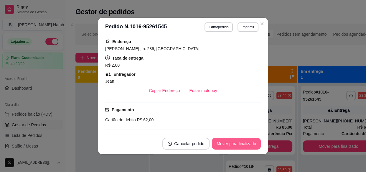
click at [247, 140] on button "Mover para finalizado" at bounding box center [236, 144] width 49 height 12
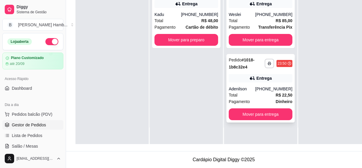
scroll to position [94, 0]
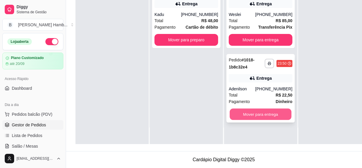
click at [260, 109] on button "Mover para entrega" at bounding box center [261, 115] width 62 height 12
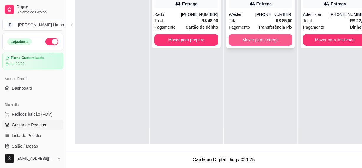
click at [262, 38] on button "Mover para entrega" at bounding box center [261, 40] width 64 height 12
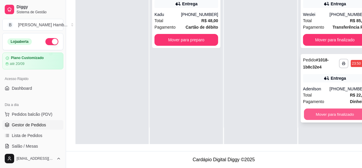
click at [311, 113] on button "Mover para finalizado" at bounding box center [335, 115] width 62 height 12
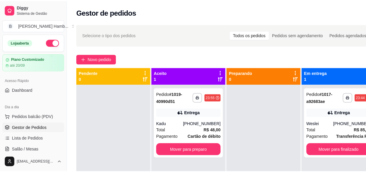
scroll to position [0, 0]
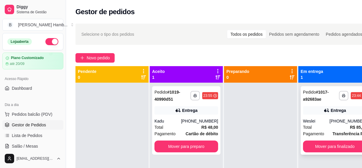
click at [314, 115] on div "**********" at bounding box center [335, 120] width 68 height 68
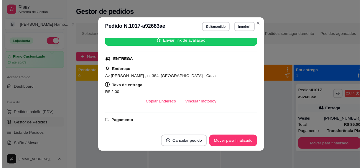
scroll to position [134, 0]
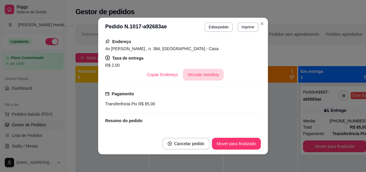
click at [204, 74] on button "Vincular motoboy" at bounding box center [203, 75] width 41 height 12
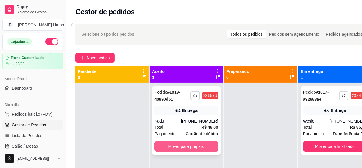
click at [188, 147] on button "Mover para preparo" at bounding box center [187, 146] width 64 height 12
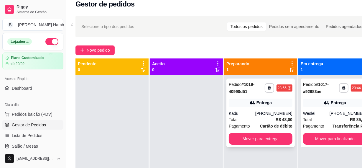
scroll to position [0, 0]
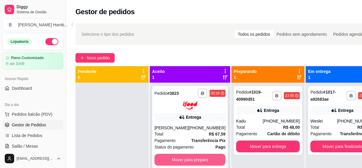
click at [208, 158] on button "Mover para preparo" at bounding box center [190, 160] width 71 height 12
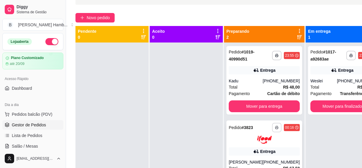
click at [276, 126] on polyline "button" at bounding box center [277, 126] width 2 height 1
click at [264, 145] on button "Impressora" at bounding box center [253, 147] width 41 height 9
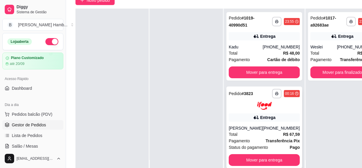
scroll to position [67, 0]
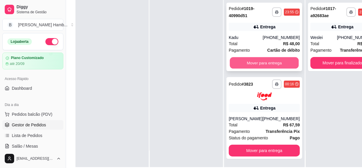
click at [262, 62] on button "Mover para entrega" at bounding box center [264, 63] width 69 height 12
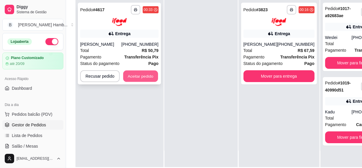
click at [150, 73] on button "Aceitar pedido" at bounding box center [140, 76] width 35 height 12
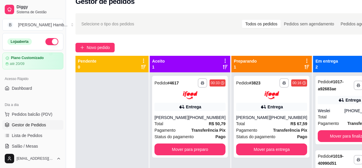
scroll to position [0, 0]
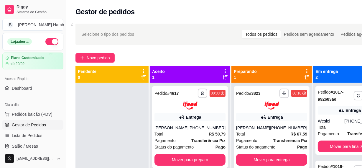
click at [127, 34] on span "Selecione o tipo dos pedidos" at bounding box center [107, 34] width 53 height 6
click at [109, 58] on span "Novo pedido" at bounding box center [98, 58] width 23 height 6
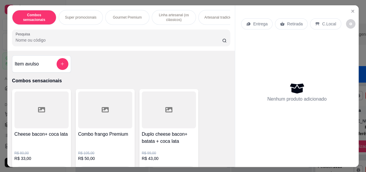
click at [111, 42] on input "Pesquisa" at bounding box center [119, 40] width 207 height 6
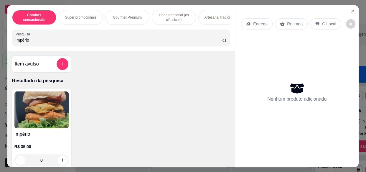
type input "império"
click at [36, 127] on img at bounding box center [41, 109] width 54 height 37
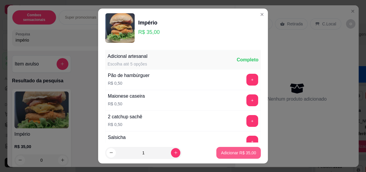
click at [220, 156] on button "Adicionar R$ 35,00" at bounding box center [238, 153] width 45 height 12
type input "1"
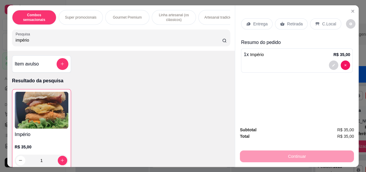
click at [259, 22] on p "Entrega" at bounding box center [260, 24] width 14 height 6
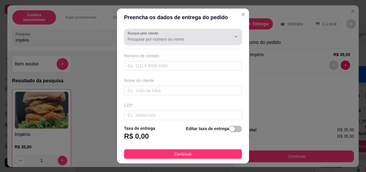
click at [153, 36] on input "Busque pelo cliente" at bounding box center [175, 39] width 94 height 6
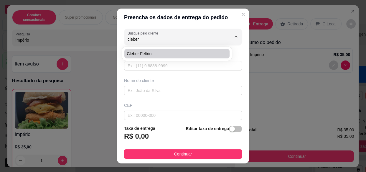
click at [157, 56] on span "cleber feltrin" at bounding box center [174, 54] width 95 height 6
type input "cleber feltrin"
type input "17996530335"
type input "cleber feltrin"
type input "15400722"
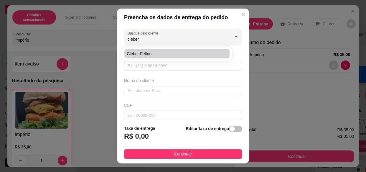
type input "Rua [PERSON_NAME]"
type input "105"
type input "Conjunto Habitacional [PERSON_NAME]"
type input "Olímpia"
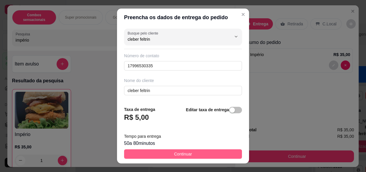
type input "cleber feltrin"
click at [186, 158] on button "Continuar" at bounding box center [183, 153] width 118 height 9
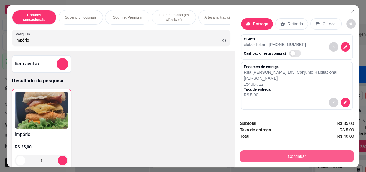
click at [262, 158] on button "Continuar" at bounding box center [297, 156] width 114 height 12
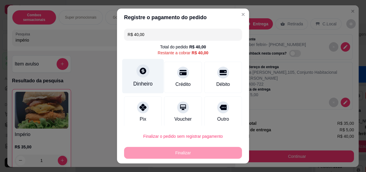
click at [146, 71] on div "Dinheiro" at bounding box center [143, 76] width 42 height 35
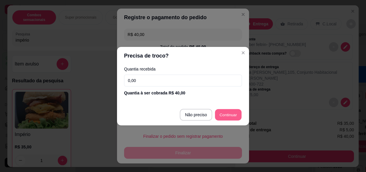
type input "R$ 0,00"
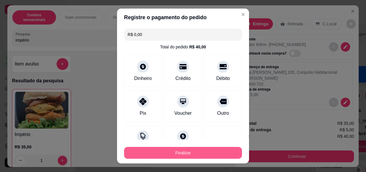
click at [167, 152] on button "Finalizar" at bounding box center [183, 153] width 118 height 12
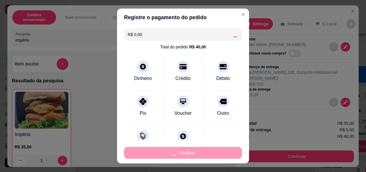
type input "0"
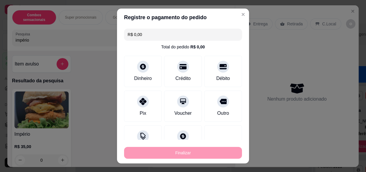
type input "-R$ 40,00"
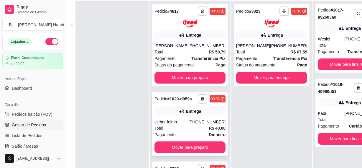
scroll to position [40, 0]
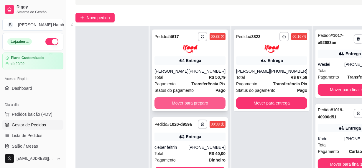
click at [171, 101] on button "Mover para preparo" at bounding box center [190, 103] width 71 height 12
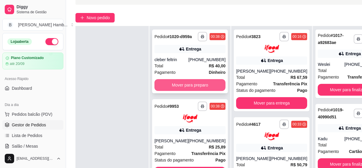
click at [180, 91] on button "Mover para preparo" at bounding box center [190, 85] width 71 height 12
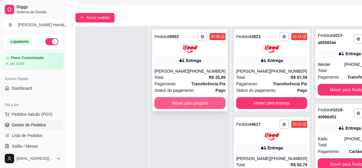
click at [186, 105] on button "Mover para preparo" at bounding box center [190, 103] width 71 height 12
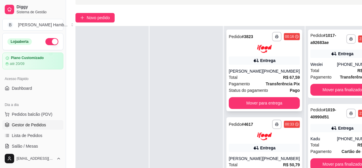
click at [255, 109] on div "**********" at bounding box center [265, 70] width 76 height 82
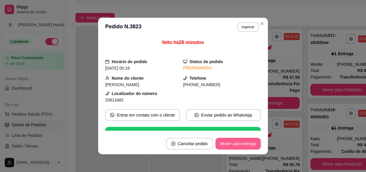
click at [225, 144] on button "Mover para entrega" at bounding box center [238, 144] width 45 height 12
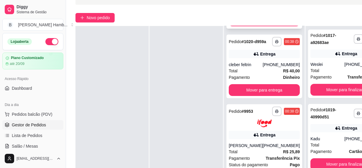
scroll to position [94, 0]
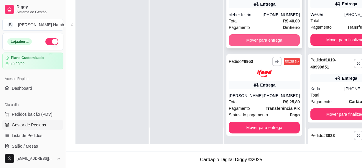
click at [253, 34] on button "Mover para entrega" at bounding box center [264, 40] width 71 height 12
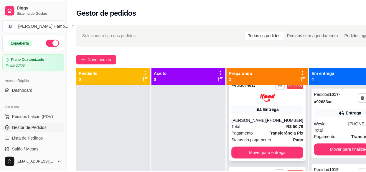
scroll to position [15, 0]
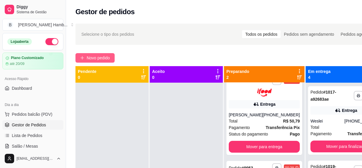
click at [106, 55] on span "Novo pedido" at bounding box center [98, 58] width 23 height 6
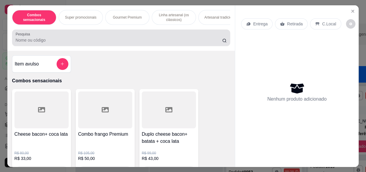
click at [127, 35] on div at bounding box center [121, 38] width 211 height 12
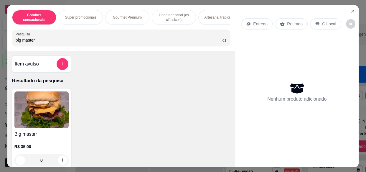
type input "big master"
click at [32, 128] on img at bounding box center [41, 109] width 54 height 37
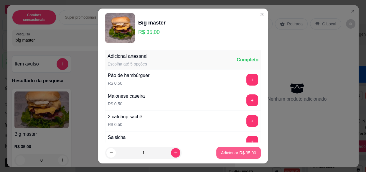
click at [244, 151] on p "Adicionar R$ 35,00" at bounding box center [238, 153] width 35 height 6
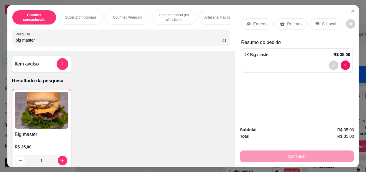
type input "1"
click at [263, 21] on p "Entrega" at bounding box center [260, 24] width 14 height 6
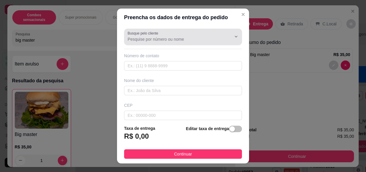
click at [158, 37] on input "Busque pelo cliente" at bounding box center [175, 39] width 94 height 6
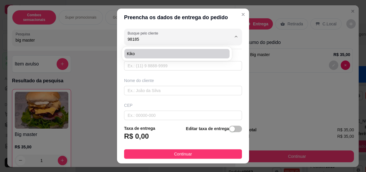
click at [135, 53] on span "kiko" at bounding box center [174, 54] width 95 height 6
type input "kiko"
type input "17981855810"
type input "kiko"
type input "15400134"
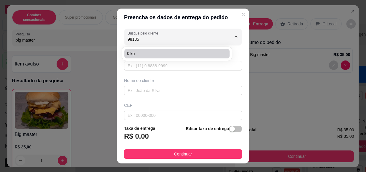
type input "Rua Sacerdote [PERSON_NAME]"
type input "514"
type input "São José"
type input "Olímpia"
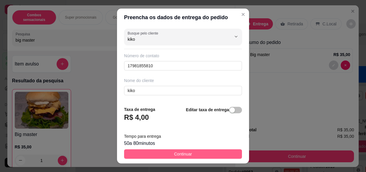
type input "kiko"
click at [222, 156] on button "Continuar" at bounding box center [183, 153] width 118 height 9
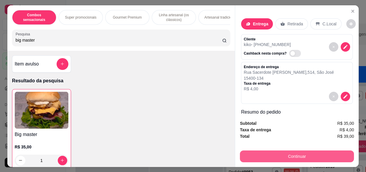
click at [260, 152] on button "Continuar" at bounding box center [297, 156] width 114 height 12
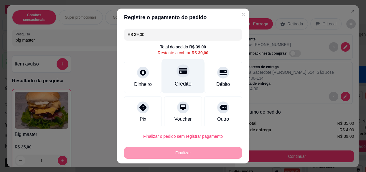
click at [183, 68] on div "Crédito" at bounding box center [184, 76] width 42 height 35
type input "R$ 0,00"
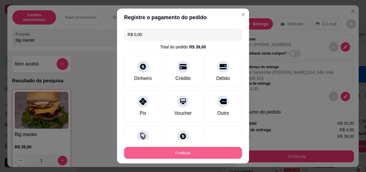
click at [171, 148] on button "Finalizar" at bounding box center [183, 153] width 118 height 12
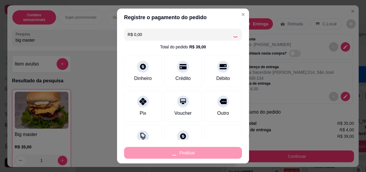
type input "0"
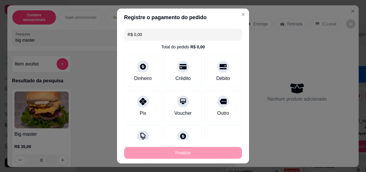
type input "-R$ 39,00"
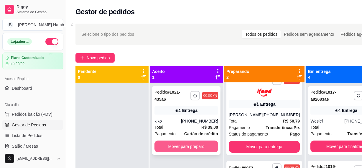
click at [202, 147] on button "Mover para preparo" at bounding box center [187, 146] width 64 height 12
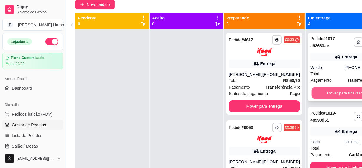
click at [314, 90] on button "Mover para finalizado" at bounding box center [346, 93] width 69 height 12
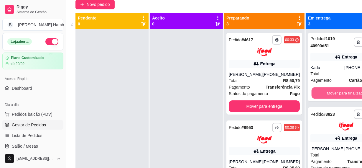
click at [314, 90] on button "Mover para finalizado" at bounding box center [346, 93] width 69 height 12
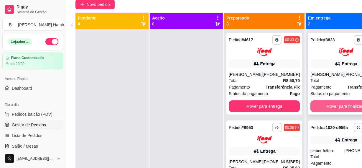
click at [318, 107] on button "Mover para finalizado" at bounding box center [346, 106] width 71 height 12
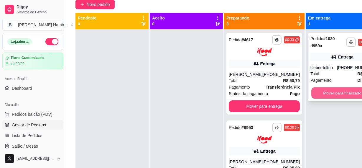
click at [318, 93] on button "Mover para finalizado" at bounding box center [342, 93] width 62 height 12
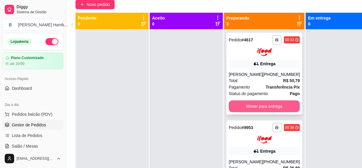
click at [266, 109] on button "Mover para entrega" at bounding box center [264, 106] width 71 height 12
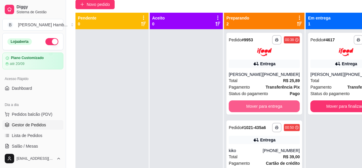
click at [266, 109] on button "Mover para entrega" at bounding box center [264, 106] width 71 height 12
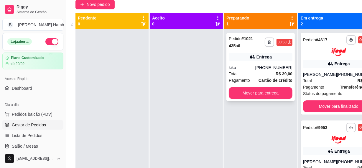
click at [265, 85] on div "**********" at bounding box center [261, 67] width 68 height 68
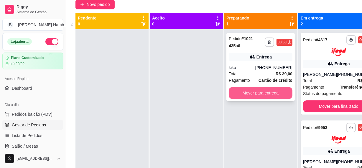
click at [260, 96] on button "Mover para entrega" at bounding box center [261, 93] width 64 height 12
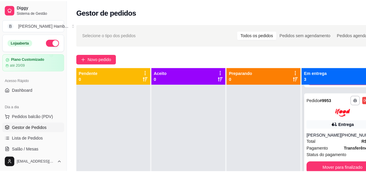
scroll to position [89, 0]
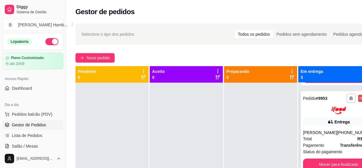
click at [337, 121] on div "**********" at bounding box center [339, 132] width 76 height 82
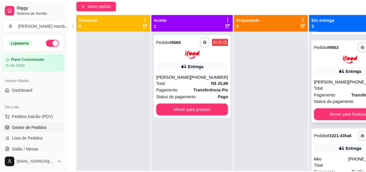
scroll to position [53, 0]
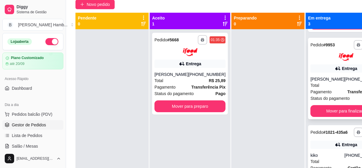
click at [320, 99] on span "Status do pagamento" at bounding box center [330, 98] width 39 height 6
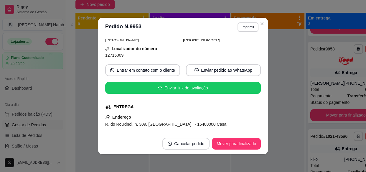
scroll to position [0, 0]
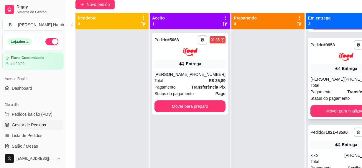
click at [330, 89] on div "Pagamento Transferência Pix" at bounding box center [346, 91] width 71 height 6
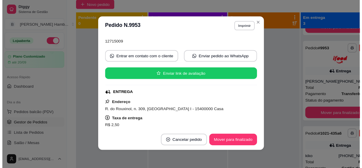
scroll to position [107, 0]
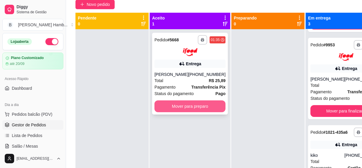
click at [175, 108] on button "Mover para preparo" at bounding box center [190, 106] width 71 height 12
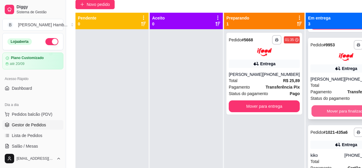
click at [339, 105] on button "Mover para finalizado" at bounding box center [346, 111] width 69 height 12
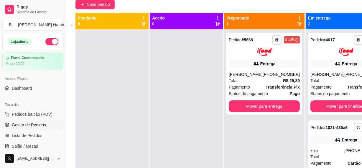
scroll to position [0, 0]
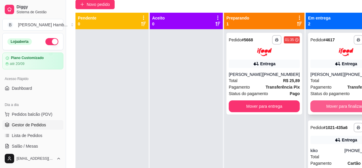
click at [353, 104] on button "Mover para finalizado" at bounding box center [346, 106] width 71 height 12
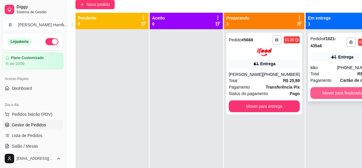
click at [345, 95] on button "Mover para finalizado" at bounding box center [343, 93] width 64 height 12
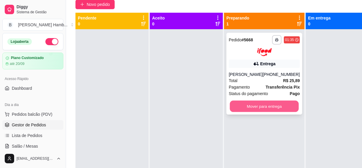
click at [252, 108] on button "Mover para entrega" at bounding box center [264, 106] width 69 height 12
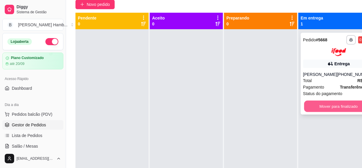
click at [317, 107] on button "Mover para finalizado" at bounding box center [338, 106] width 69 height 12
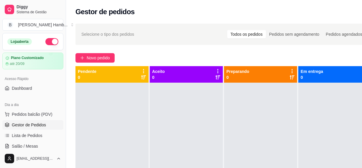
click at [38, 124] on span "Gestor de Pedidos" at bounding box center [29, 125] width 34 height 6
click at [39, 135] on span "Lista de Pedidos" at bounding box center [27, 135] width 31 height 6
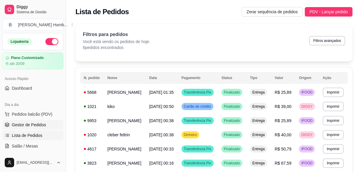
click at [36, 124] on span "Gestor de Pedidos" at bounding box center [29, 125] width 34 height 6
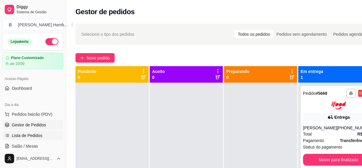
click at [36, 133] on span "Lista de Pedidos" at bounding box center [27, 135] width 31 height 6
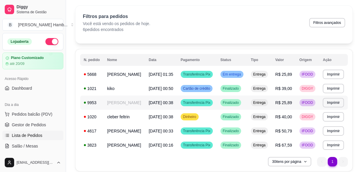
scroll to position [27, 0]
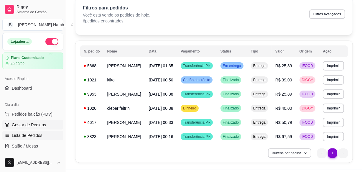
click at [33, 122] on span "Gestor de Pedidos" at bounding box center [29, 125] width 34 height 6
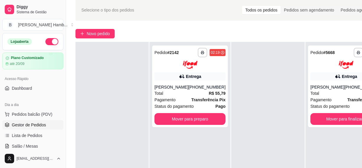
scroll to position [80, 0]
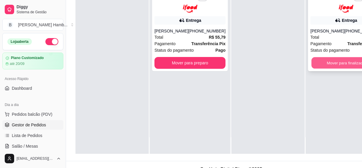
click at [323, 60] on button "Mover para finalizado" at bounding box center [346, 63] width 69 height 12
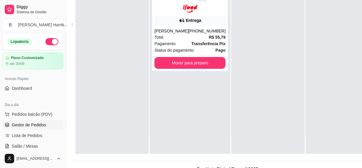
scroll to position [0, 0]
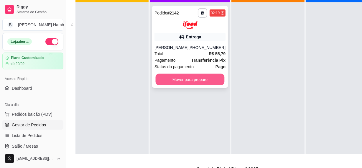
click at [190, 84] on button "Mover para preparo" at bounding box center [190, 79] width 69 height 12
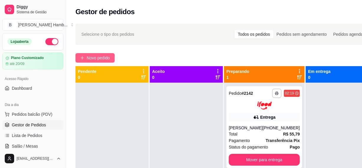
click at [96, 58] on span "Novo pedido" at bounding box center [98, 58] width 23 height 6
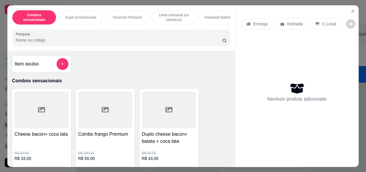
click at [110, 40] on input "Pesquisa" at bounding box center [119, 40] width 207 height 6
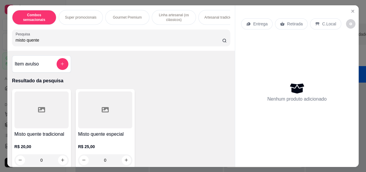
type input "misto quente"
click at [61, 118] on div at bounding box center [41, 109] width 54 height 37
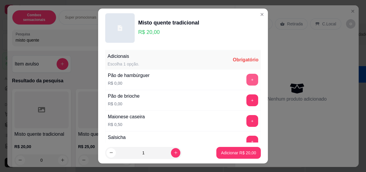
click at [247, 78] on button "+" at bounding box center [253, 80] width 12 height 12
click at [227, 154] on p "Adicionar R$ 20,00" at bounding box center [238, 153] width 35 height 6
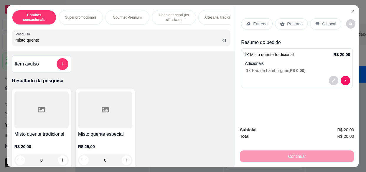
click at [247, 22] on icon at bounding box center [249, 23] width 4 height 3
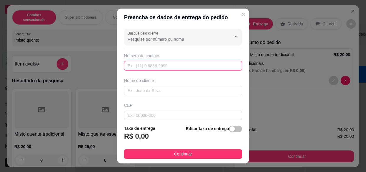
click at [194, 65] on input "text" at bounding box center [183, 65] width 118 height 9
type input "179 97604-2864"
click at [174, 99] on div "Busque pelo cliente Número de contato 179 97604-2864 Nome do cliente CEP Rua/[G…" at bounding box center [183, 73] width 132 height 94
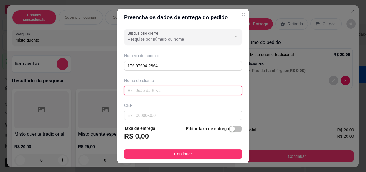
click at [174, 87] on input "text" at bounding box center [183, 90] width 118 height 9
type input "r"
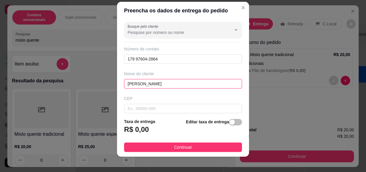
scroll to position [10, 0]
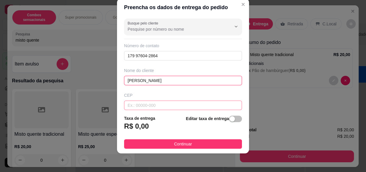
type input "[PERSON_NAME]"
click at [150, 106] on input "text" at bounding box center [183, 105] width 118 height 9
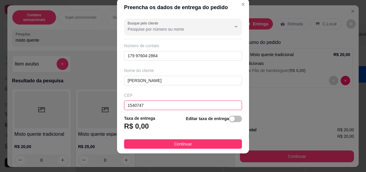
type input "15407472"
type input "Rua do Rouxinol"
type input "Menina Moça I"
type input "Olímpia"
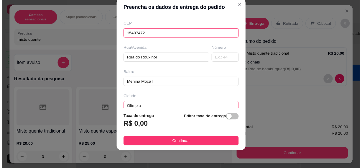
scroll to position [80, 0]
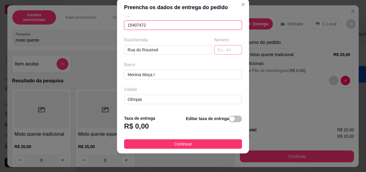
type input "15407472"
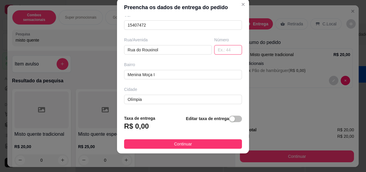
click at [221, 47] on input "text" at bounding box center [228, 49] width 28 height 9
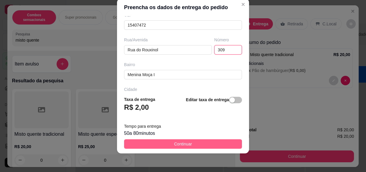
type input "309"
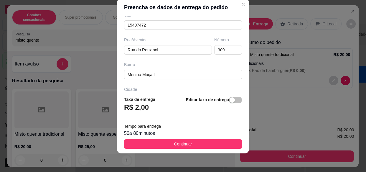
click at [195, 142] on button "Continuar" at bounding box center [183, 143] width 118 height 9
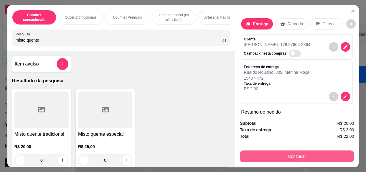
click at [257, 150] on button "Continuar" at bounding box center [297, 156] width 114 height 12
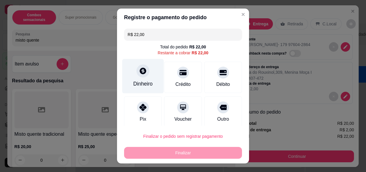
click at [144, 68] on div at bounding box center [143, 71] width 13 height 13
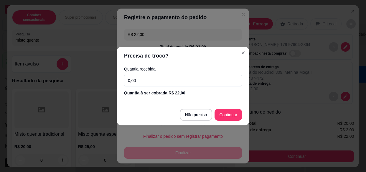
click at [147, 76] on input "0,00" at bounding box center [183, 81] width 118 height 12
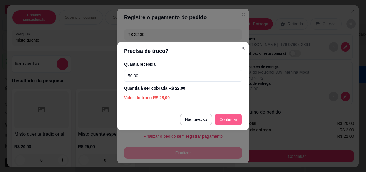
type input "50,00"
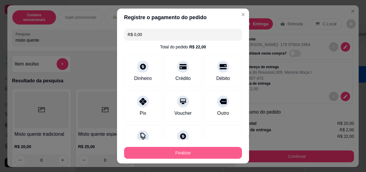
click at [192, 157] on button "Finalizar" at bounding box center [183, 153] width 118 height 12
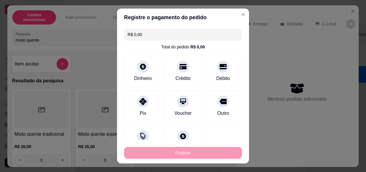
type input "-R$ 22,00"
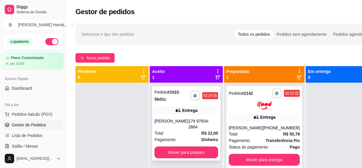
click at [199, 152] on div "**********" at bounding box center [186, 123] width 68 height 74
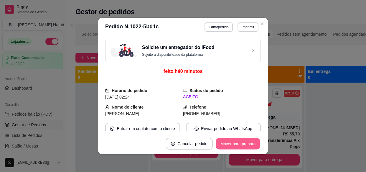
click at [234, 144] on button "Mover para preparo" at bounding box center [238, 144] width 44 height 12
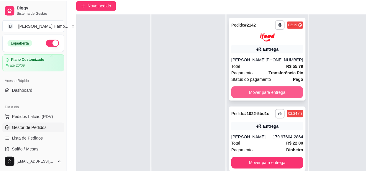
scroll to position [53, 0]
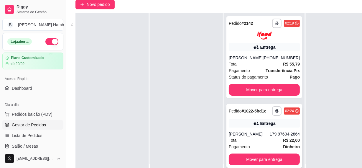
click at [251, 134] on div "**********" at bounding box center [265, 136] width 76 height 64
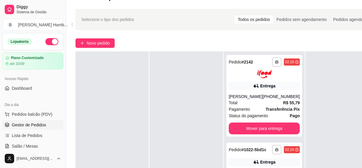
scroll to position [27, 0]
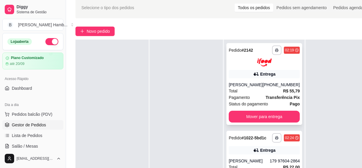
click at [232, 121] on button "Mover para entrega" at bounding box center [264, 117] width 71 height 12
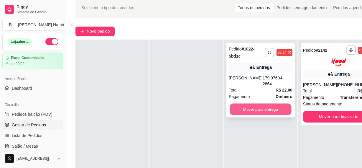
click at [252, 104] on button "Mover para entrega" at bounding box center [261, 110] width 62 height 12
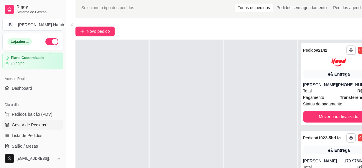
click at [104, 167] on div at bounding box center [112, 124] width 73 height 168
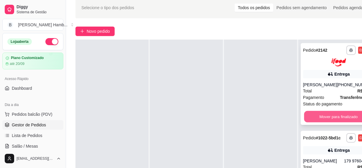
click at [327, 117] on button "Mover para finalizado" at bounding box center [338, 117] width 69 height 12
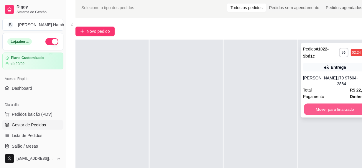
click at [328, 107] on button "Mover para finalizado" at bounding box center [335, 110] width 62 height 12
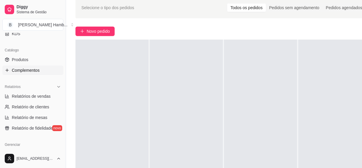
scroll to position [134, 0]
click at [42, 96] on span "Relatórios de vendas" at bounding box center [31, 96] width 39 height 6
select select "ALL"
select select "0"
